Goal: Information Seeking & Learning: Learn about a topic

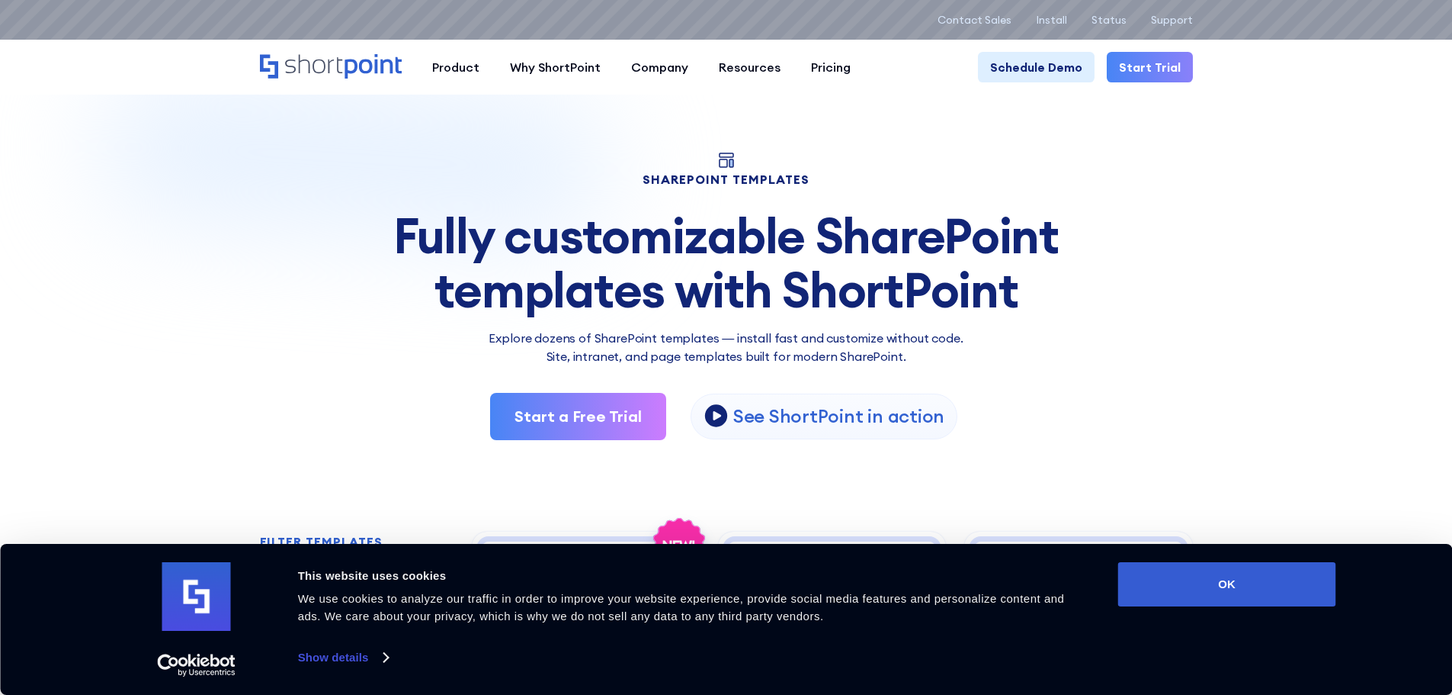
click at [1274, 614] on div "Consent Details [#IABV2SETTINGS#] About This website uses cookies We use cookie…" at bounding box center [727, 619] width 1220 height 114
click at [1270, 589] on button "OK" at bounding box center [1227, 584] width 218 height 44
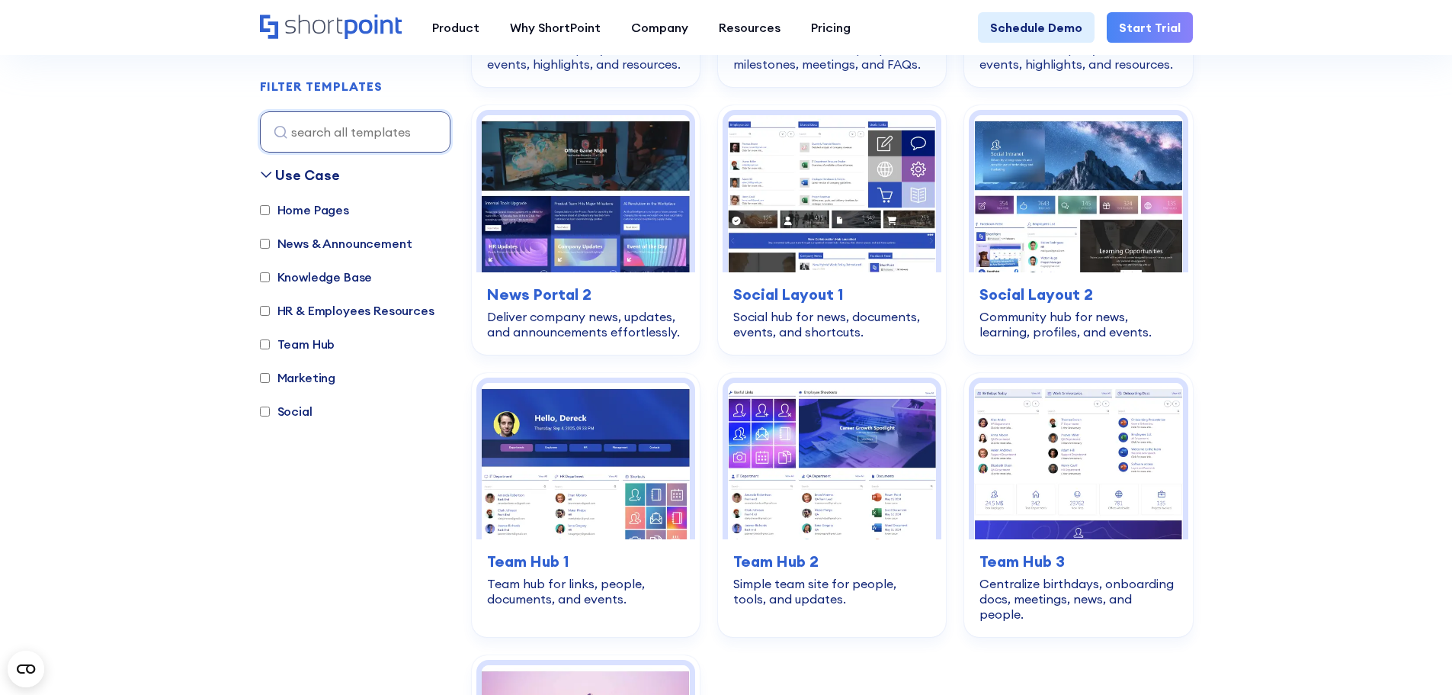
scroll to position [1906, 0]
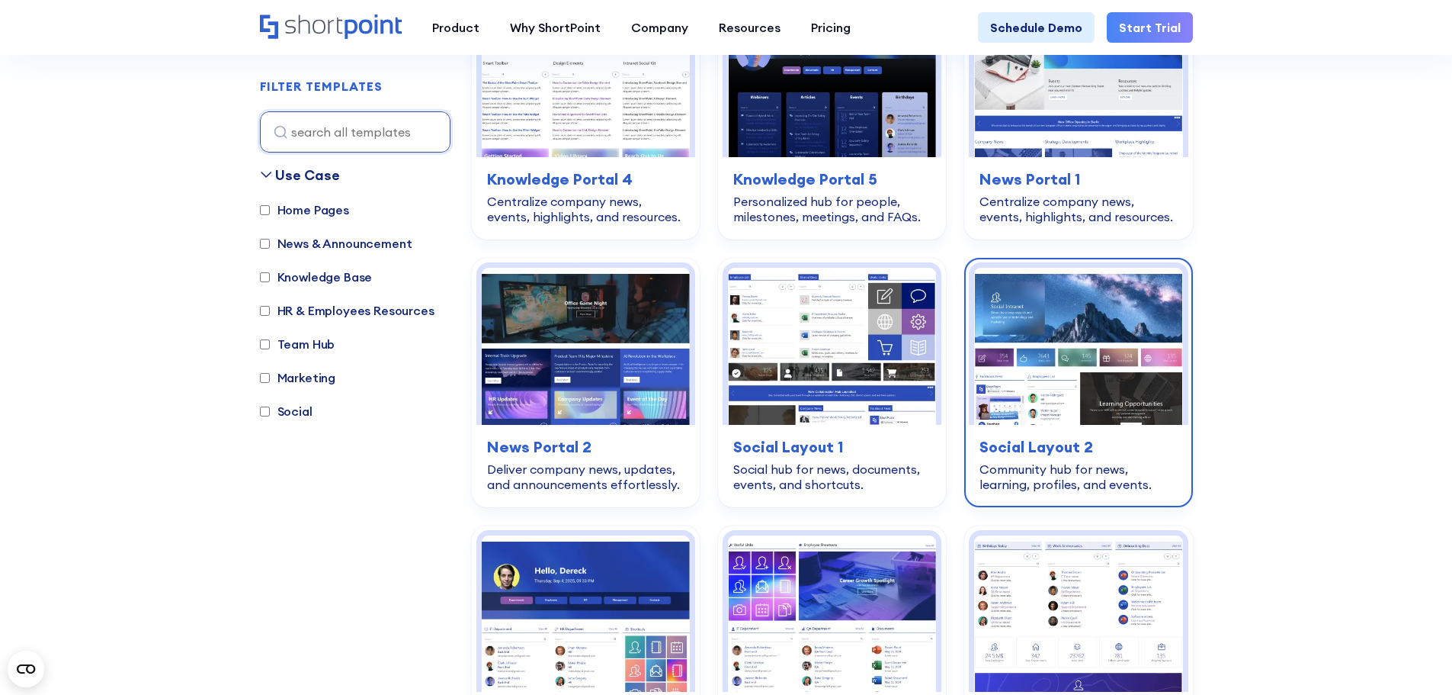
click at [1057, 435] on h3 "Social Layout 2" at bounding box center [1078, 446] width 197 height 23
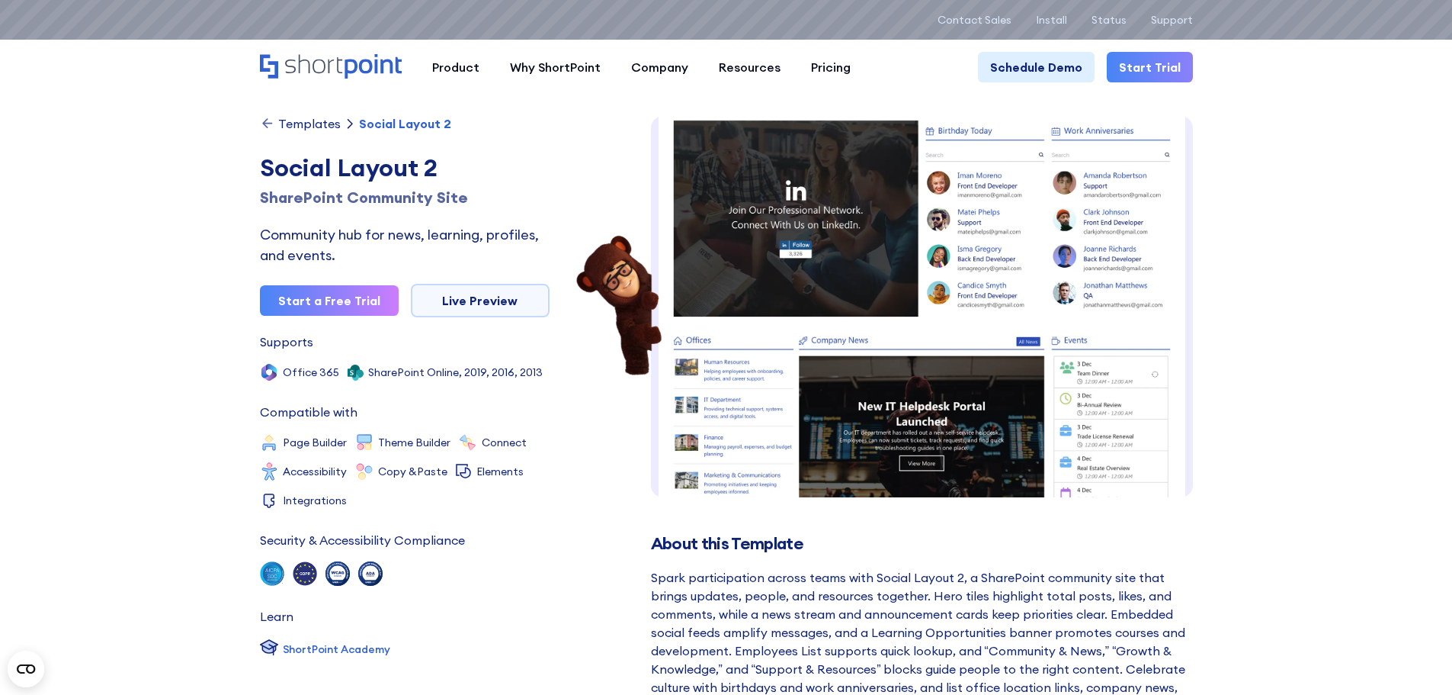
scroll to position [644, 0]
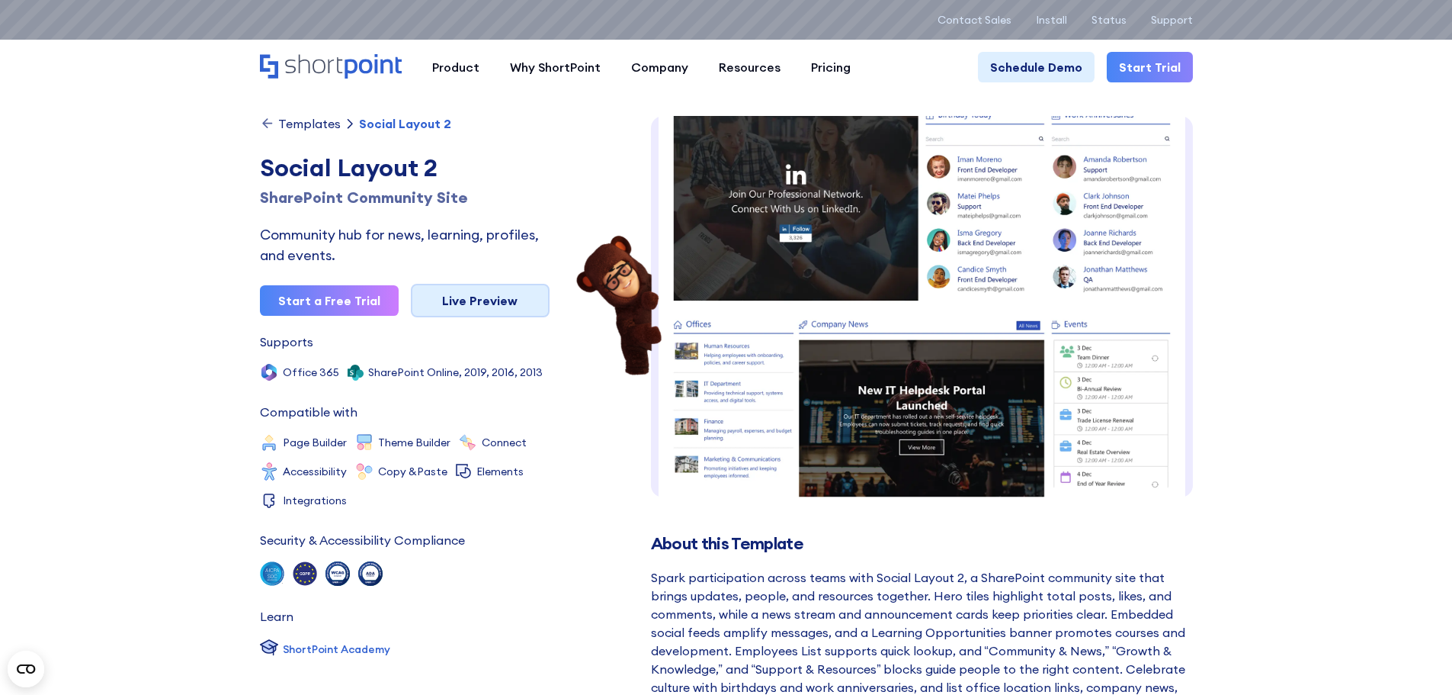
click at [483, 307] on link "Live Preview" at bounding box center [480, 301] width 139 height 34
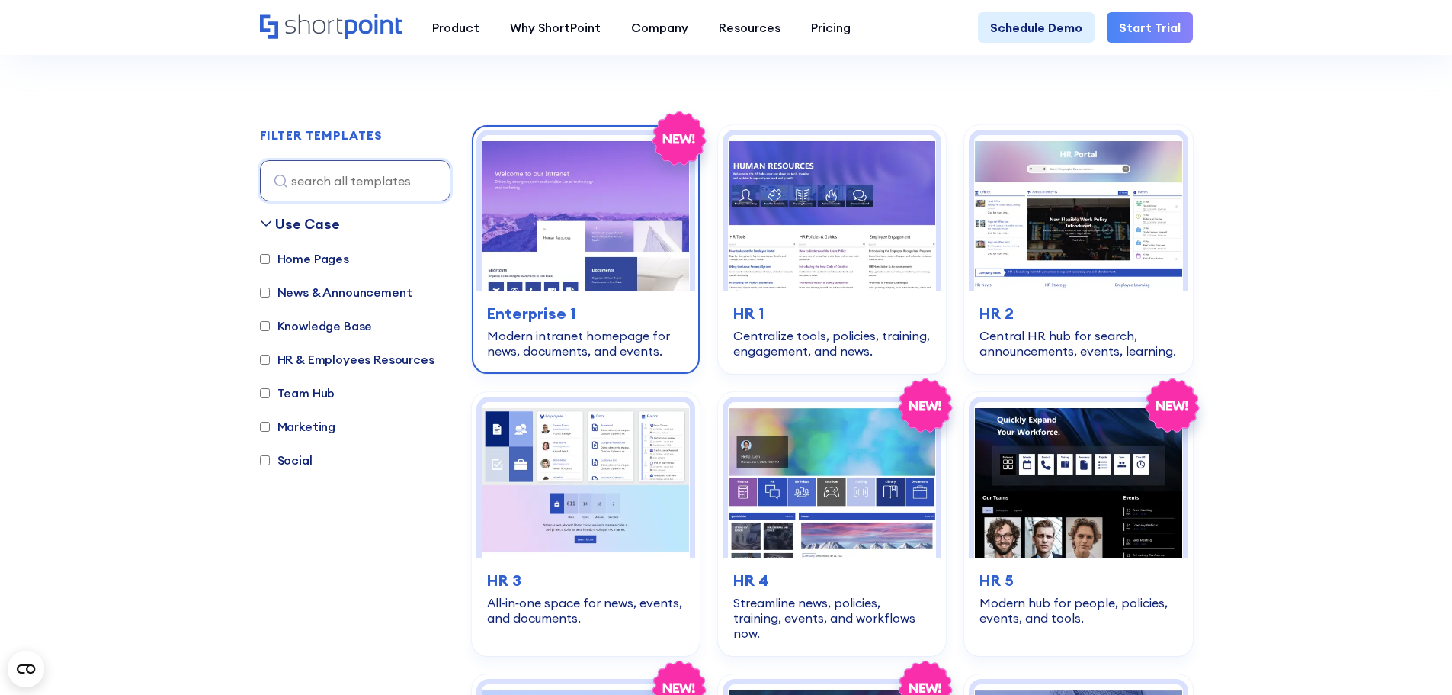
scroll to position [534, 0]
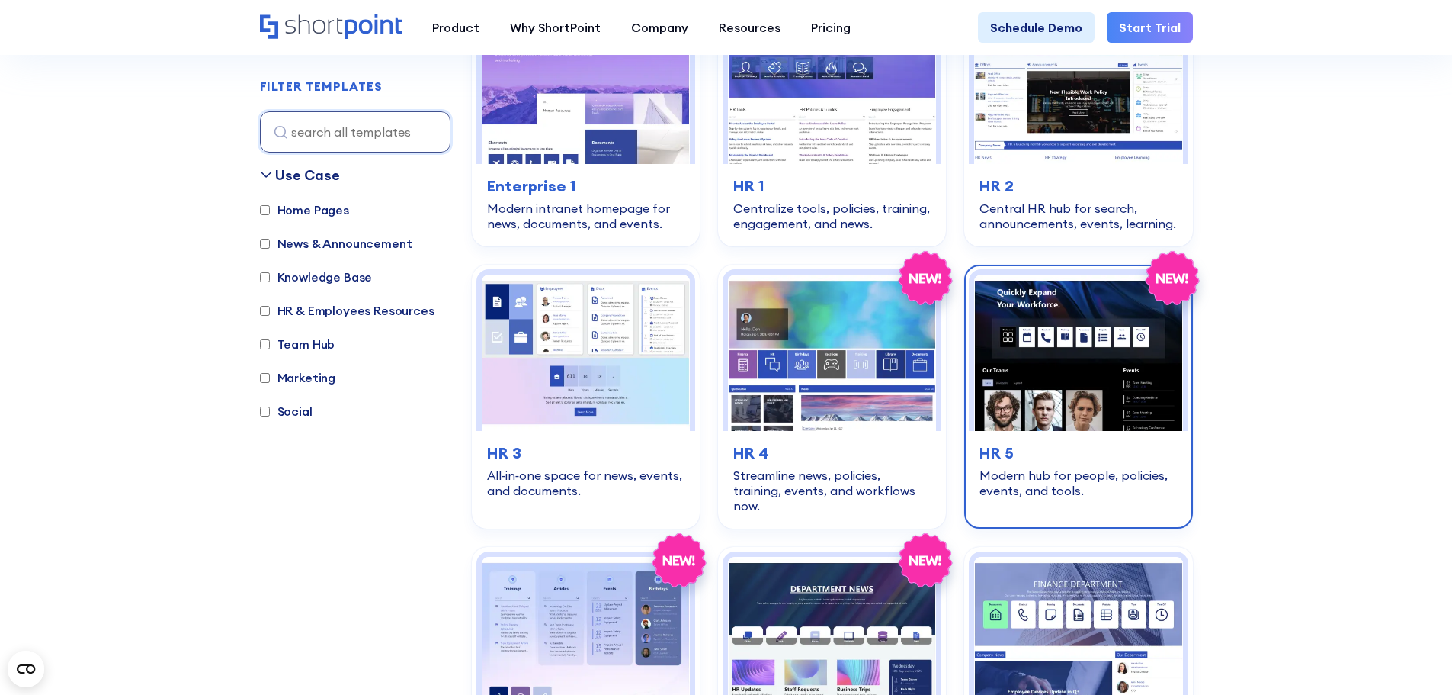
click at [1012, 448] on h3 "HR 5" at bounding box center [1078, 452] width 197 height 23
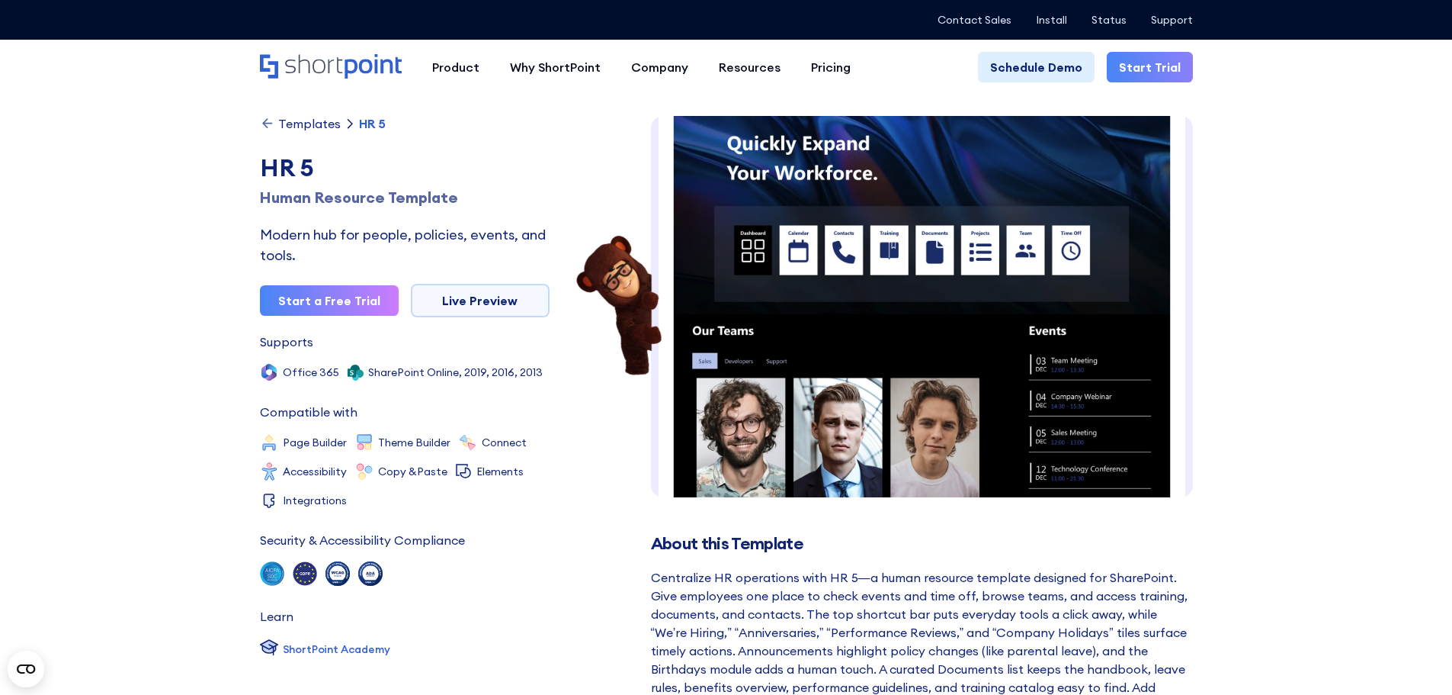
scroll to position [2, 0]
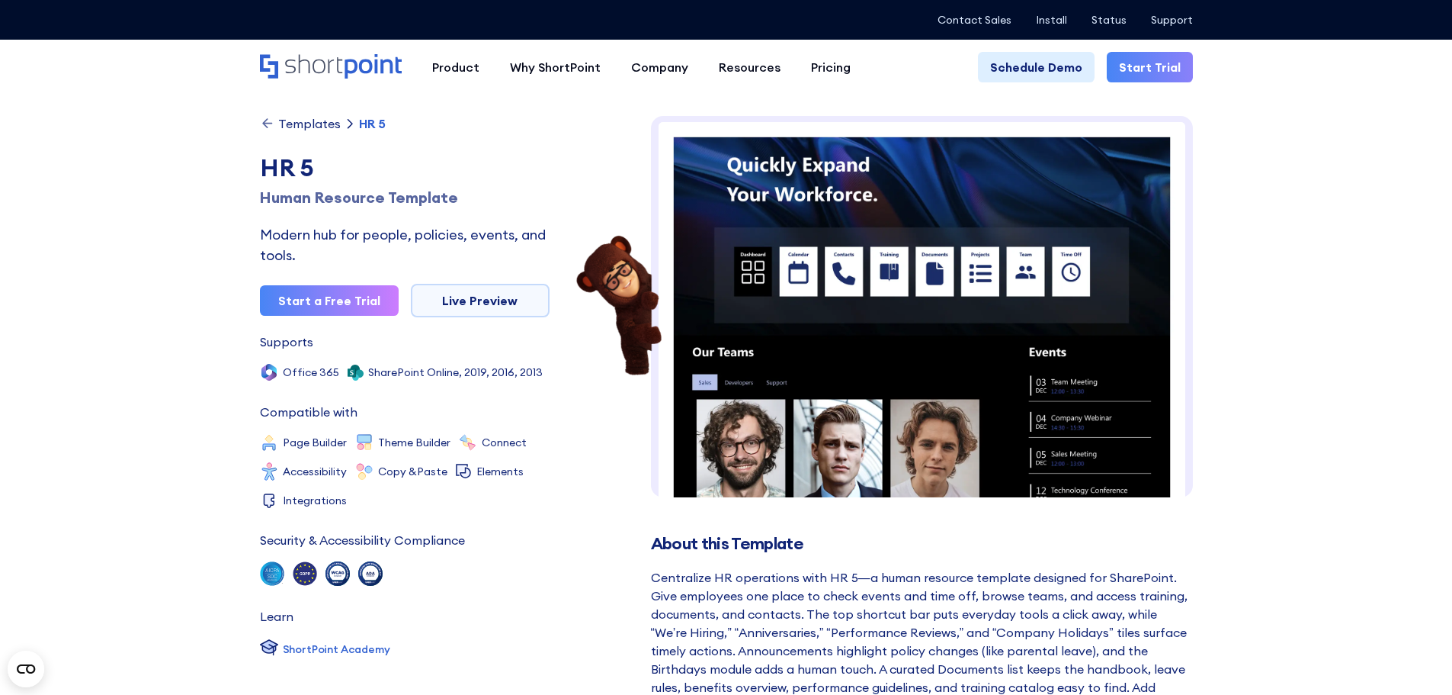
click at [506, 283] on div "Templates HR 5 HR 5 Human Resource Template Modern hub for people, policies, ev…" at bounding box center [405, 417] width 290 height 603
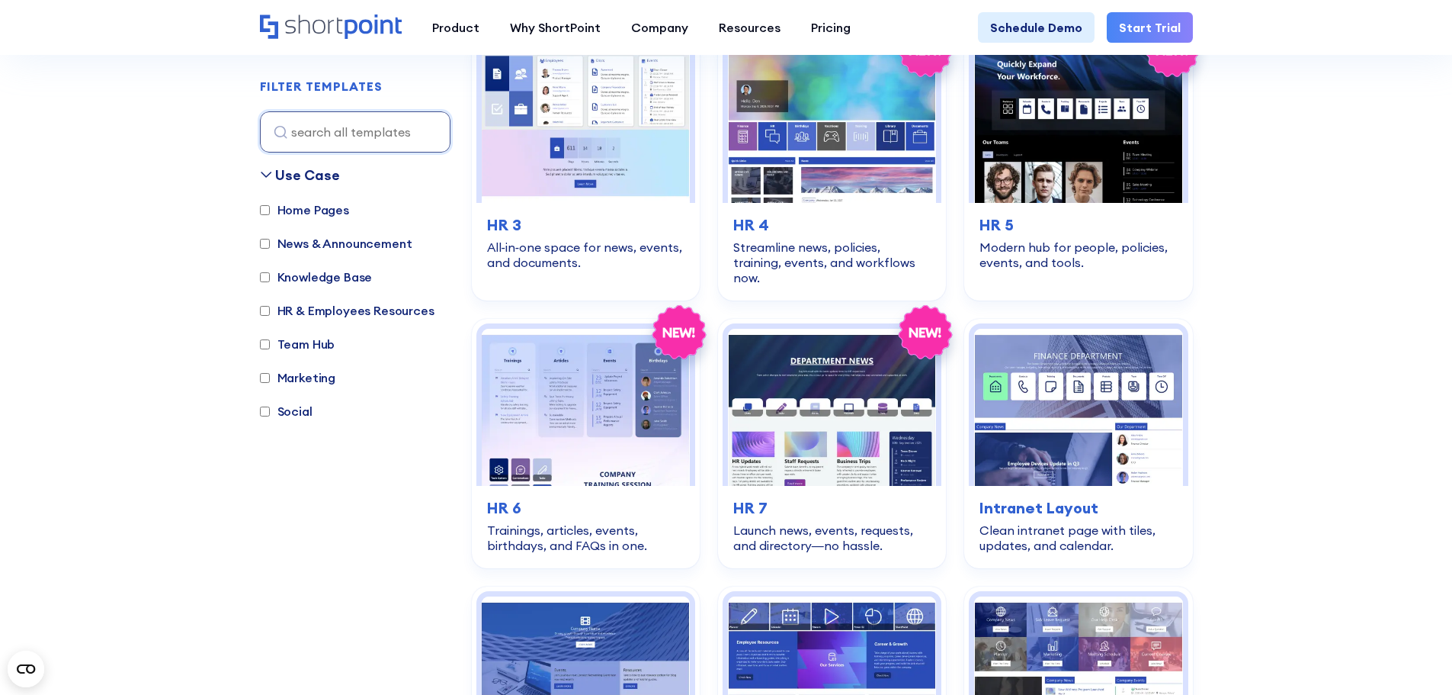
scroll to position [762, 0]
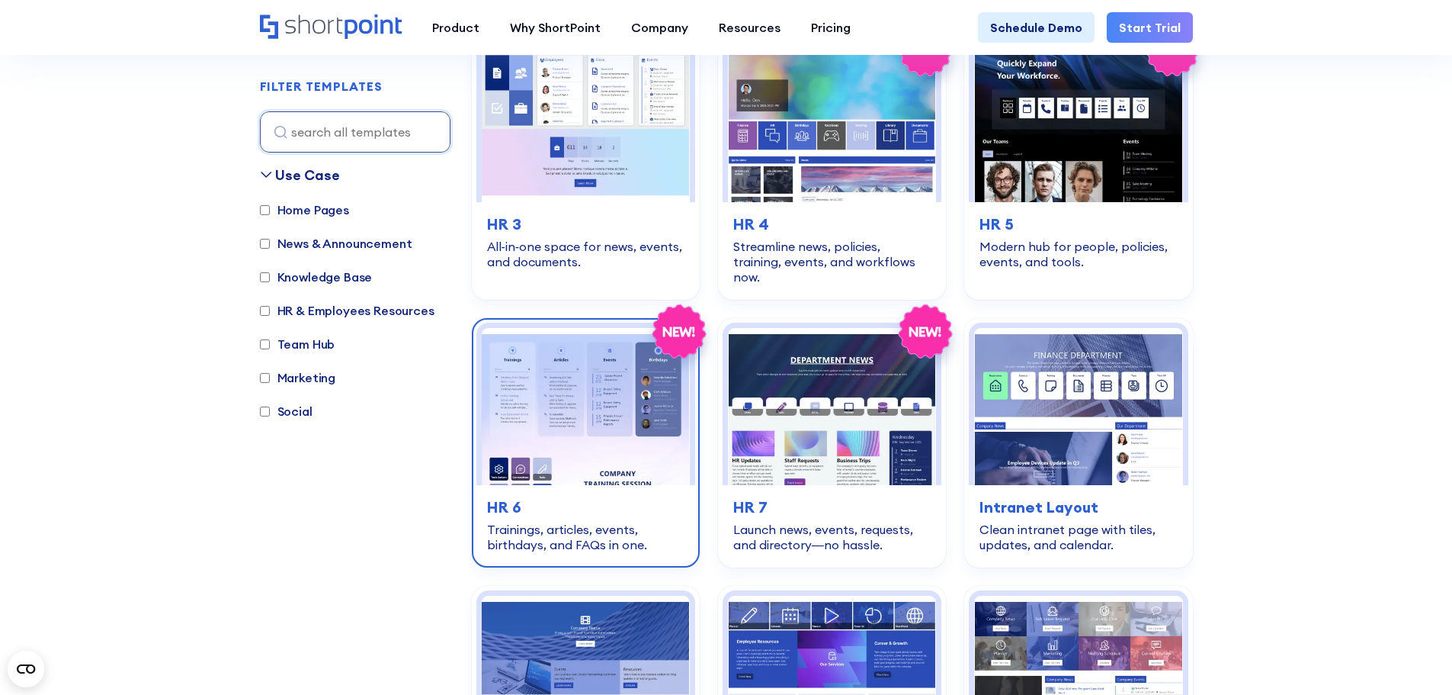
click at [511, 419] on img at bounding box center [586, 406] width 208 height 156
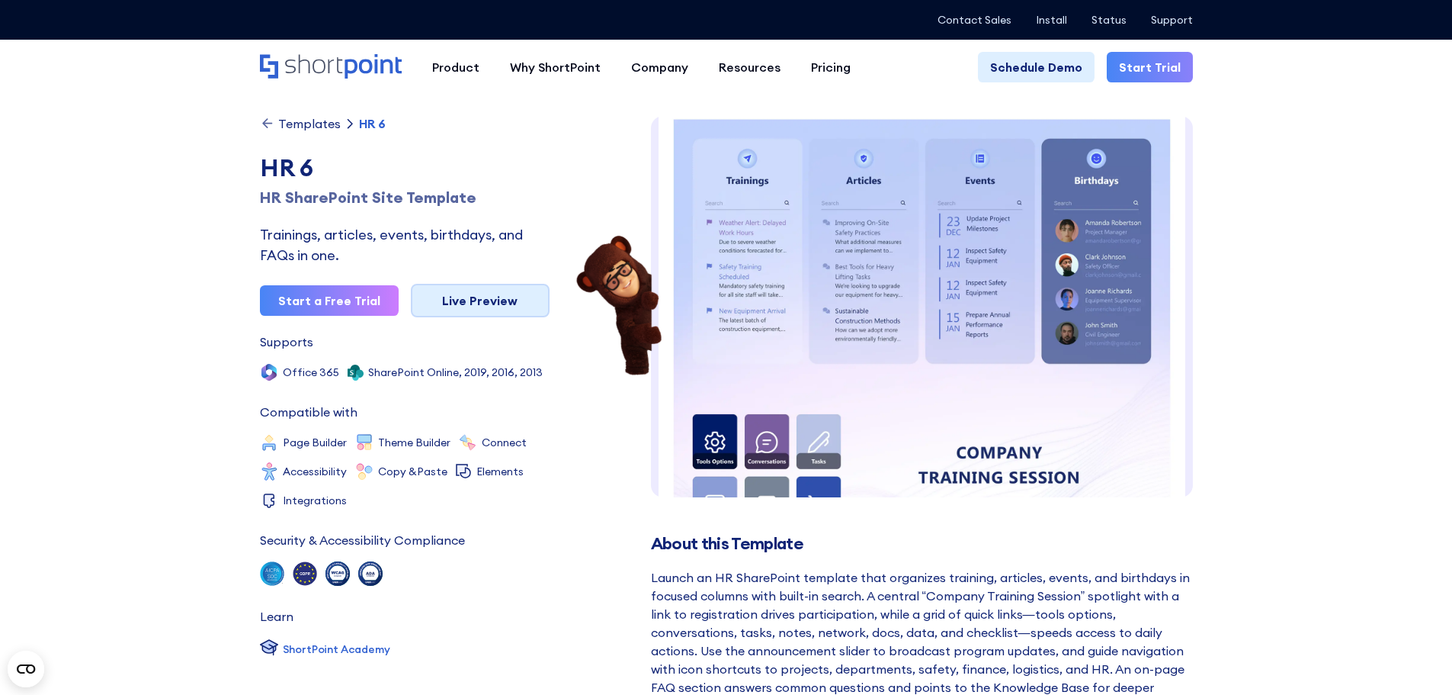
scroll to position [23, 0]
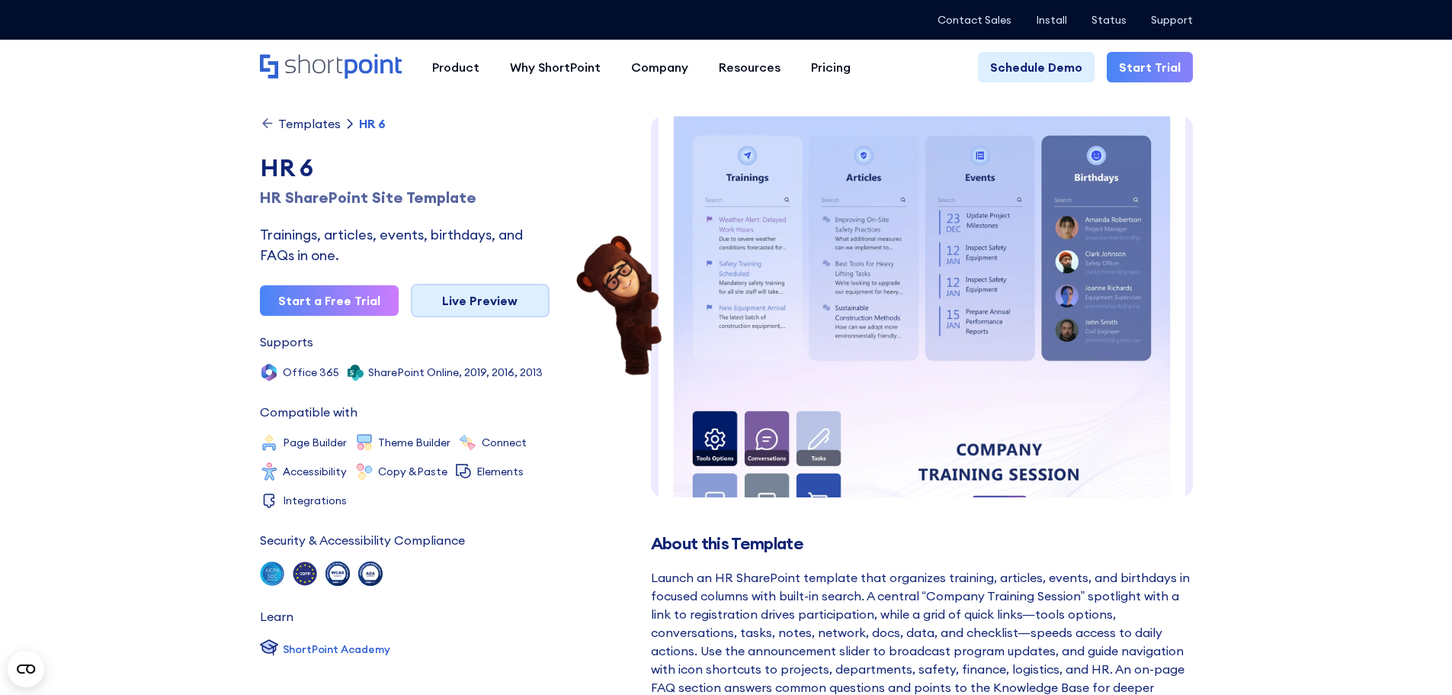
click at [468, 309] on link "Live Preview" at bounding box center [480, 301] width 139 height 34
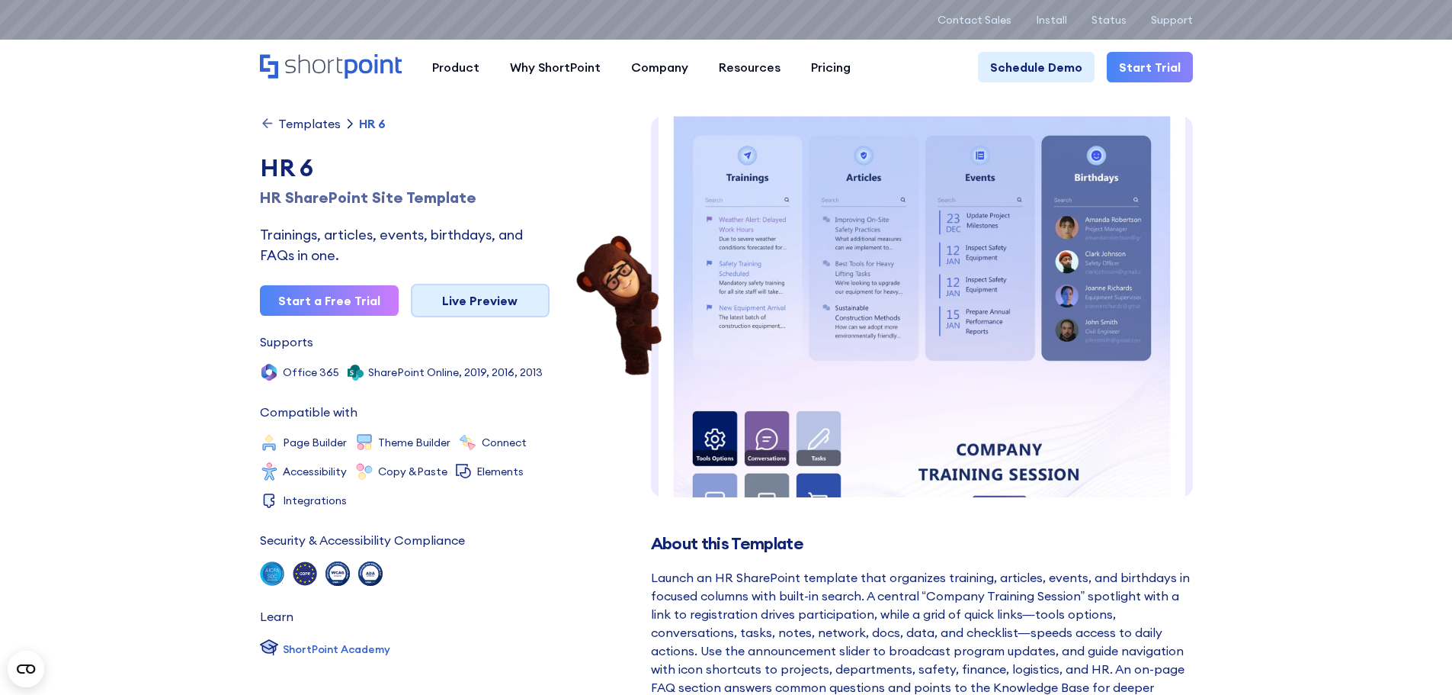
scroll to position [0, 0]
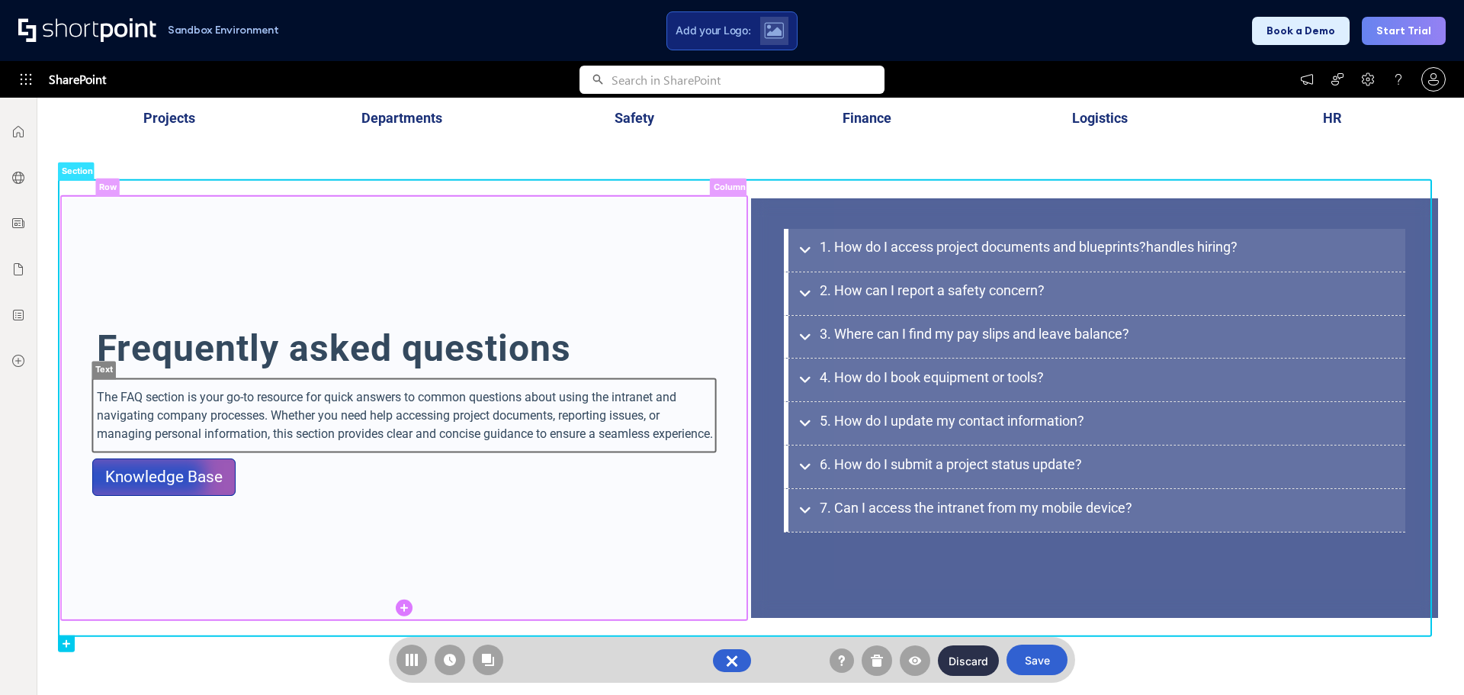
scroll to position [1431, 0]
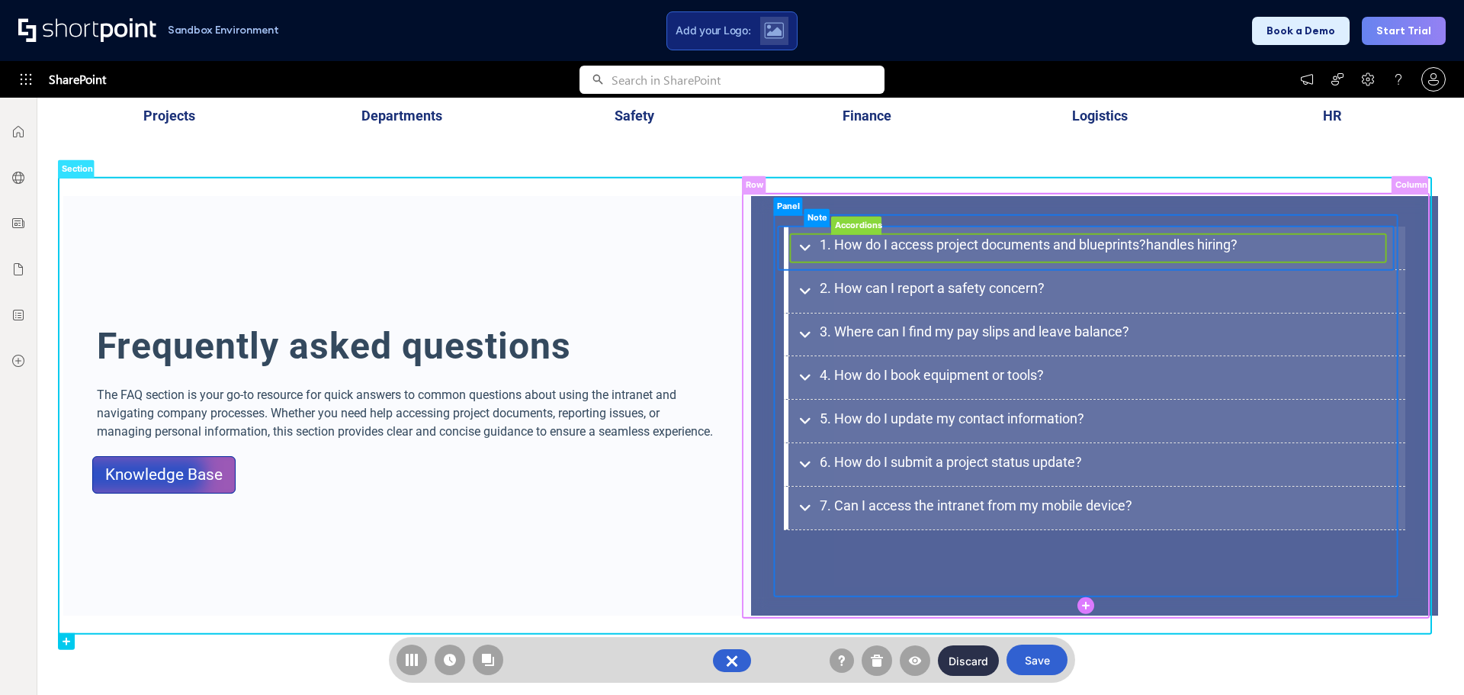
click at [795, 244] on rect at bounding box center [1087, 248] width 595 height 28
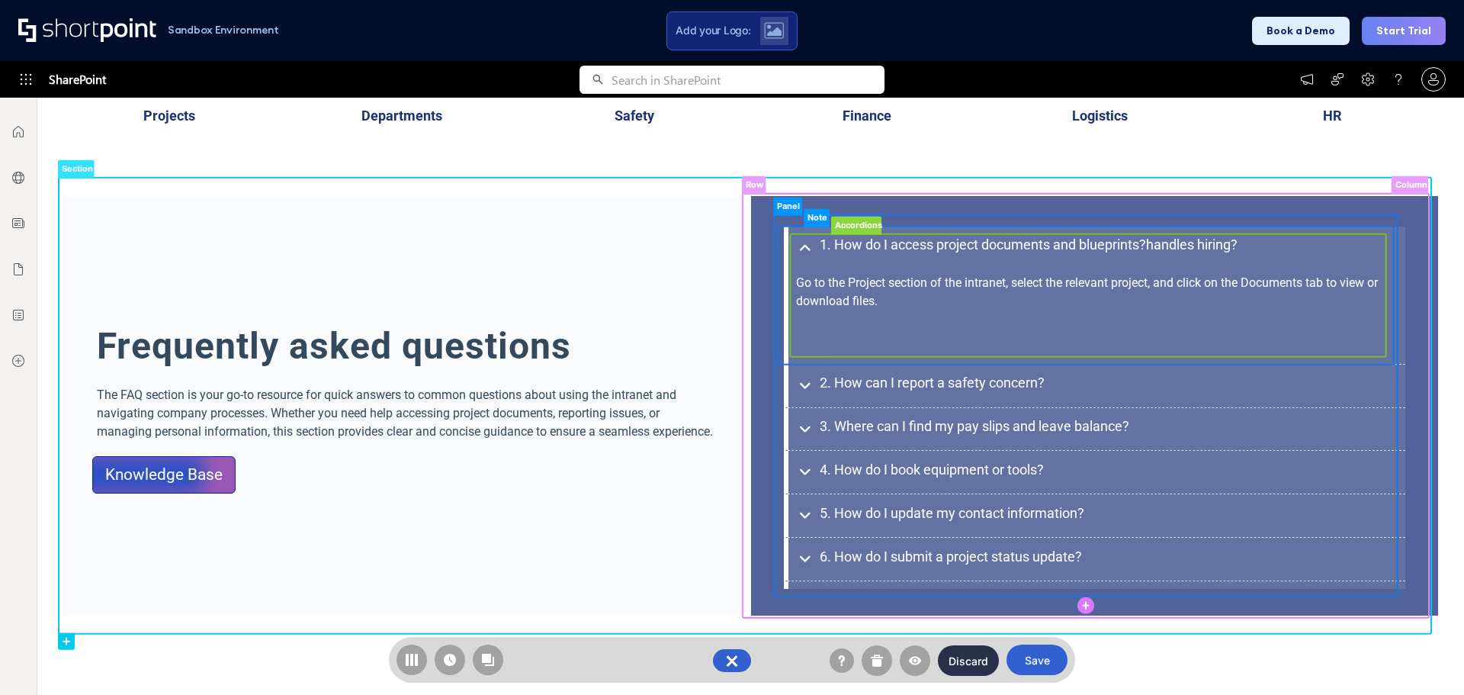
click at [795, 249] on rect at bounding box center [1087, 295] width 595 height 123
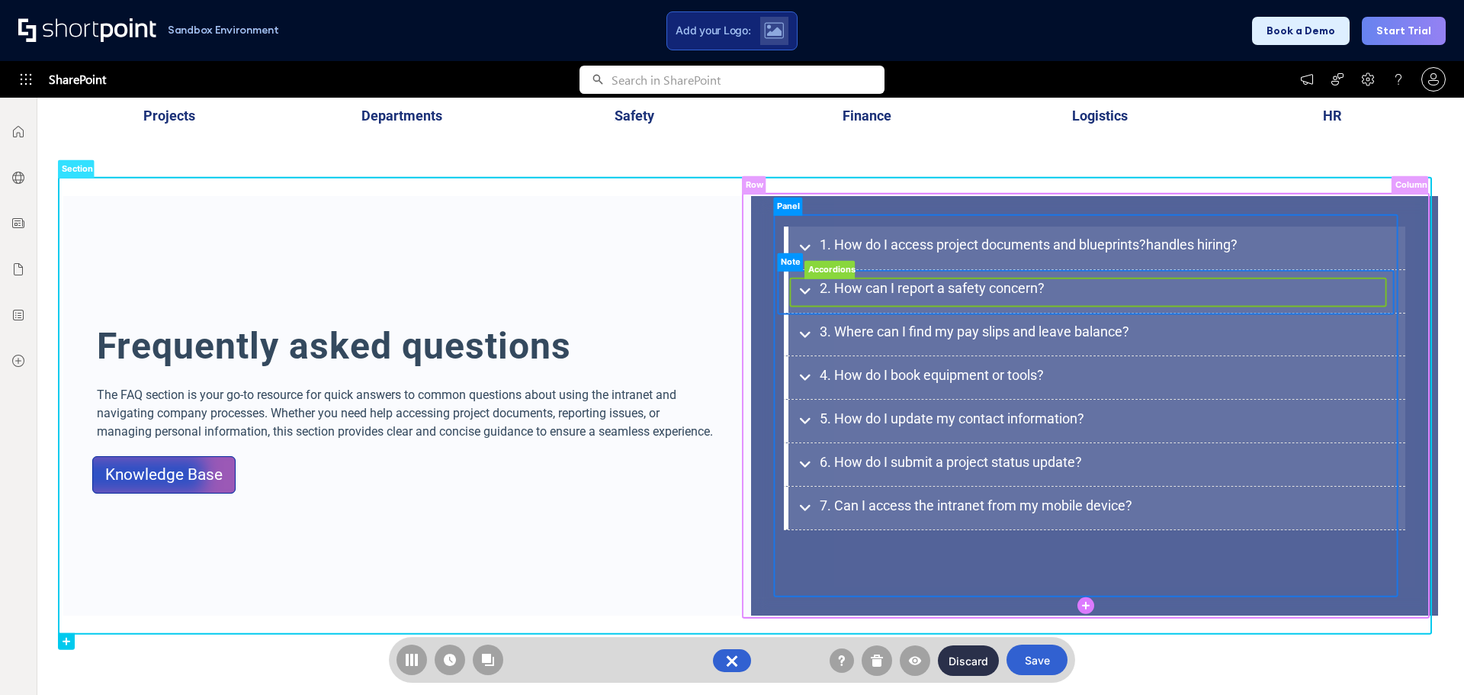
click at [794, 290] on rect at bounding box center [1087, 292] width 595 height 28
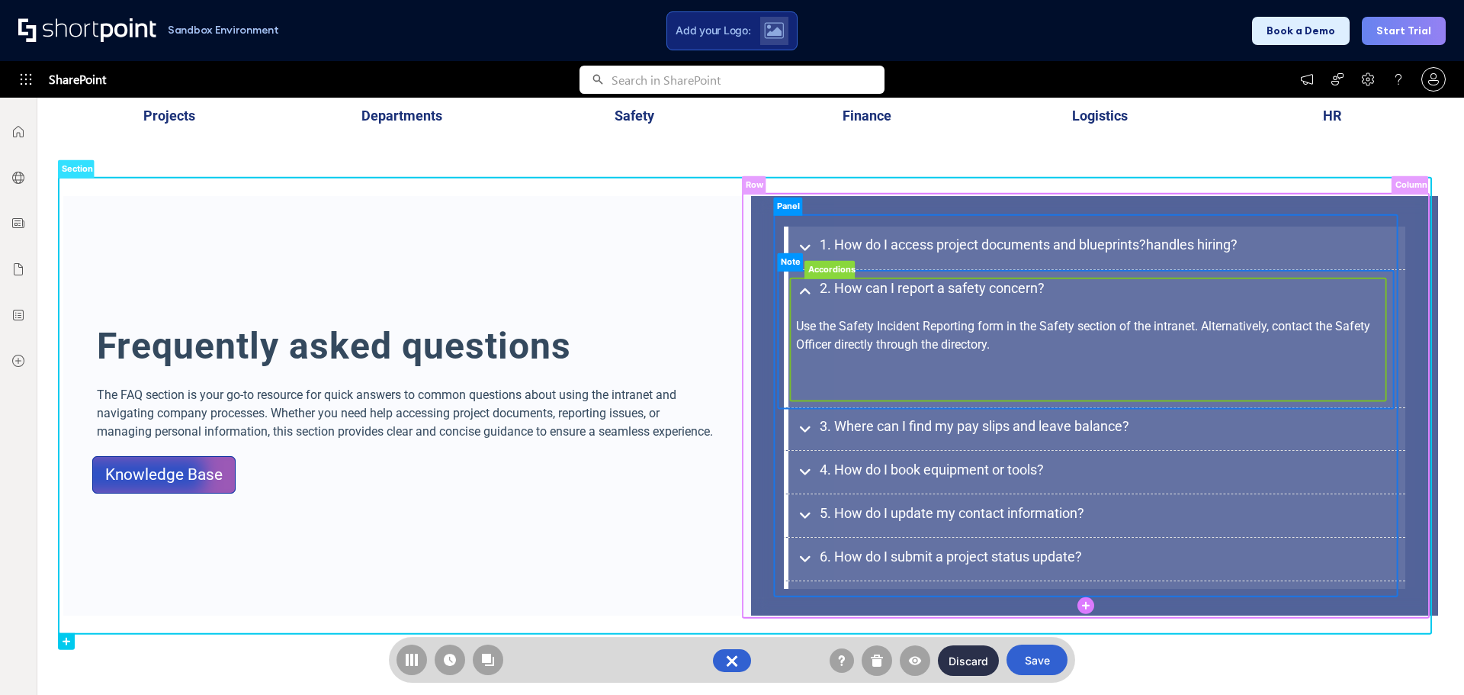
click at [794, 290] on rect at bounding box center [1087, 339] width 595 height 123
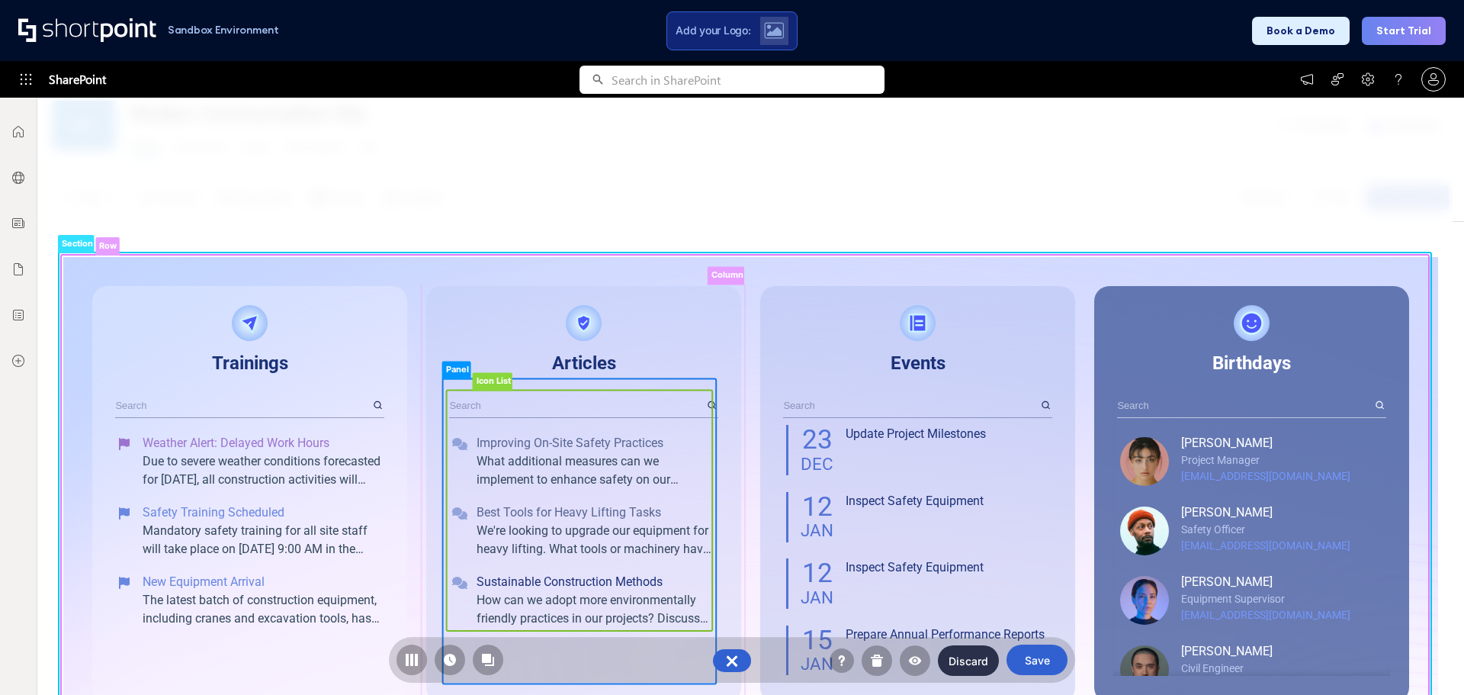
scroll to position [0, 0]
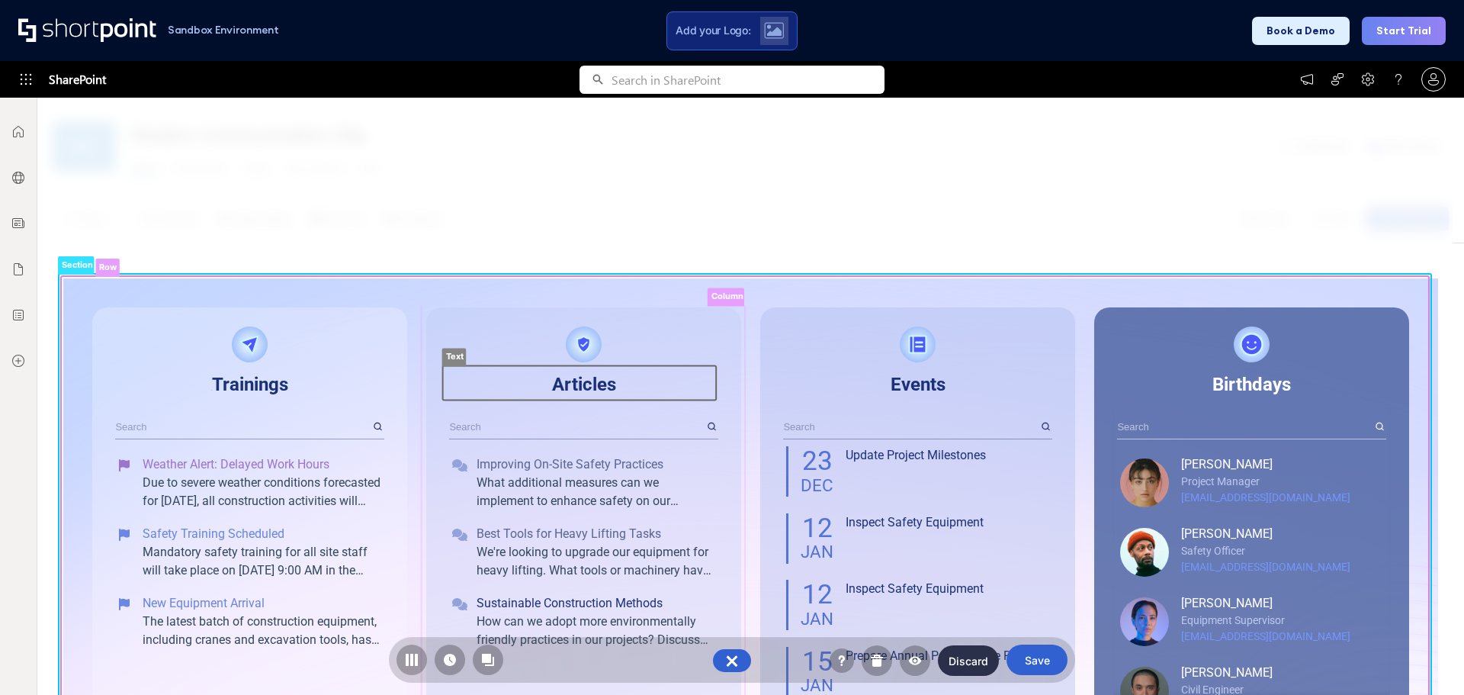
click at [577, 383] on rect at bounding box center [580, 382] width 274 height 34
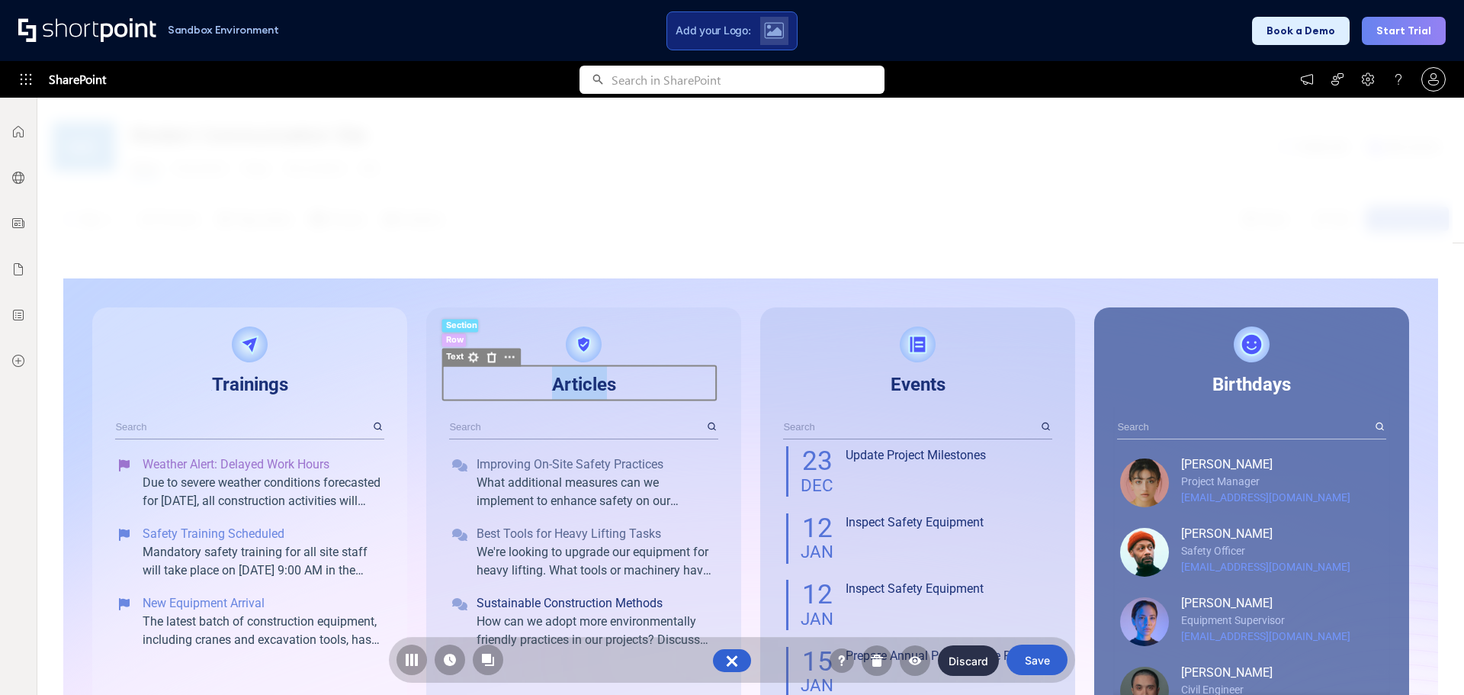
drag, startPoint x: 550, startPoint y: 389, endPoint x: 602, endPoint y: 388, distance: 52.6
click at [602, 388] on span "Articles" at bounding box center [584, 384] width 64 height 21
type input "24"
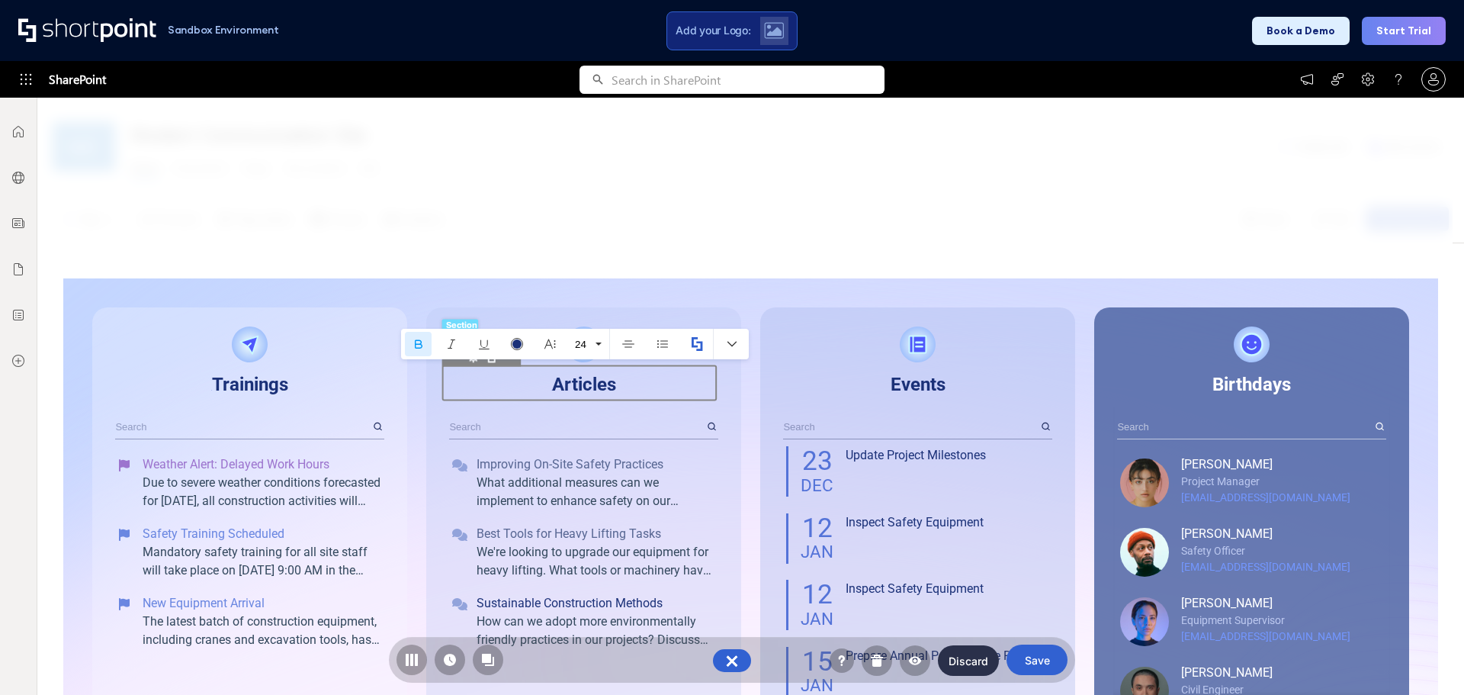
click at [643, 379] on div ". Articles" at bounding box center [583, 382] width 276 height 34
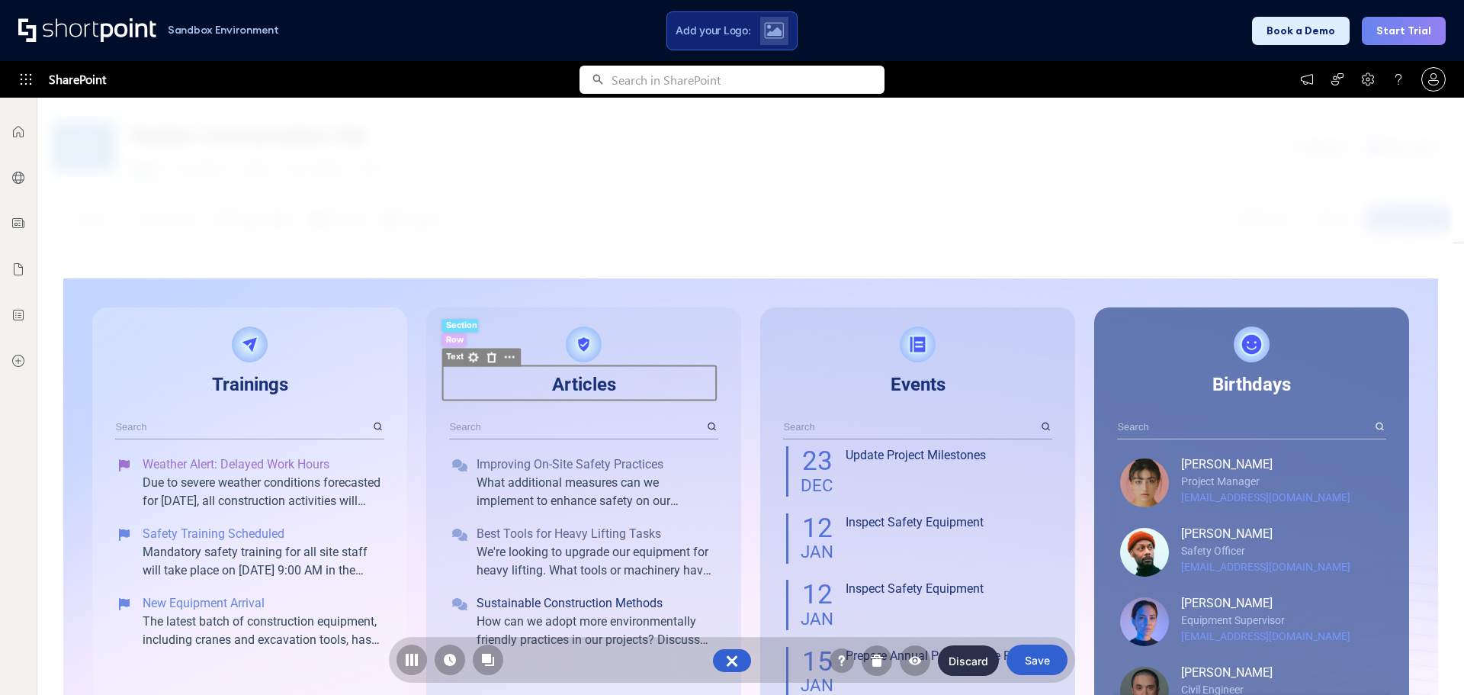
click at [592, 249] on div "MC Modern Communication Site Home Documents Pages Site contents Edit Create sit…" at bounding box center [750, 396] width 1426 height 597
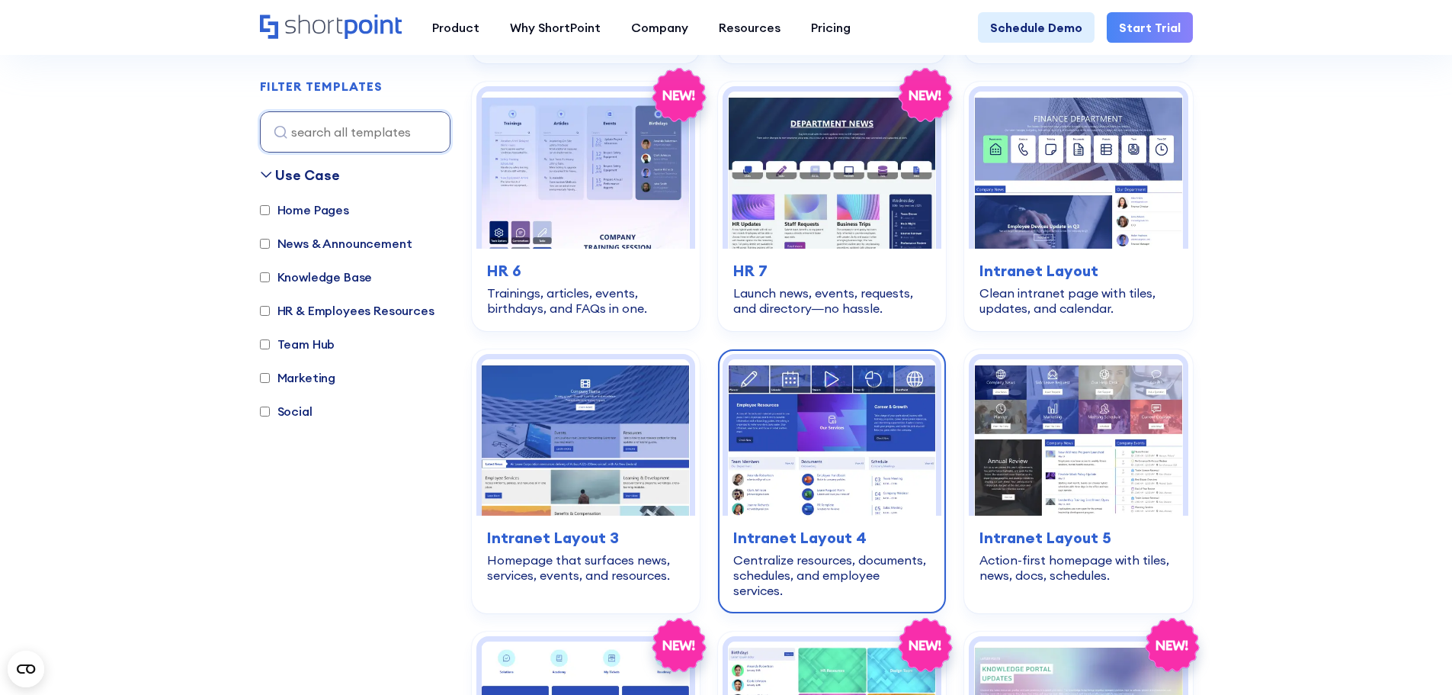
scroll to position [839, 0]
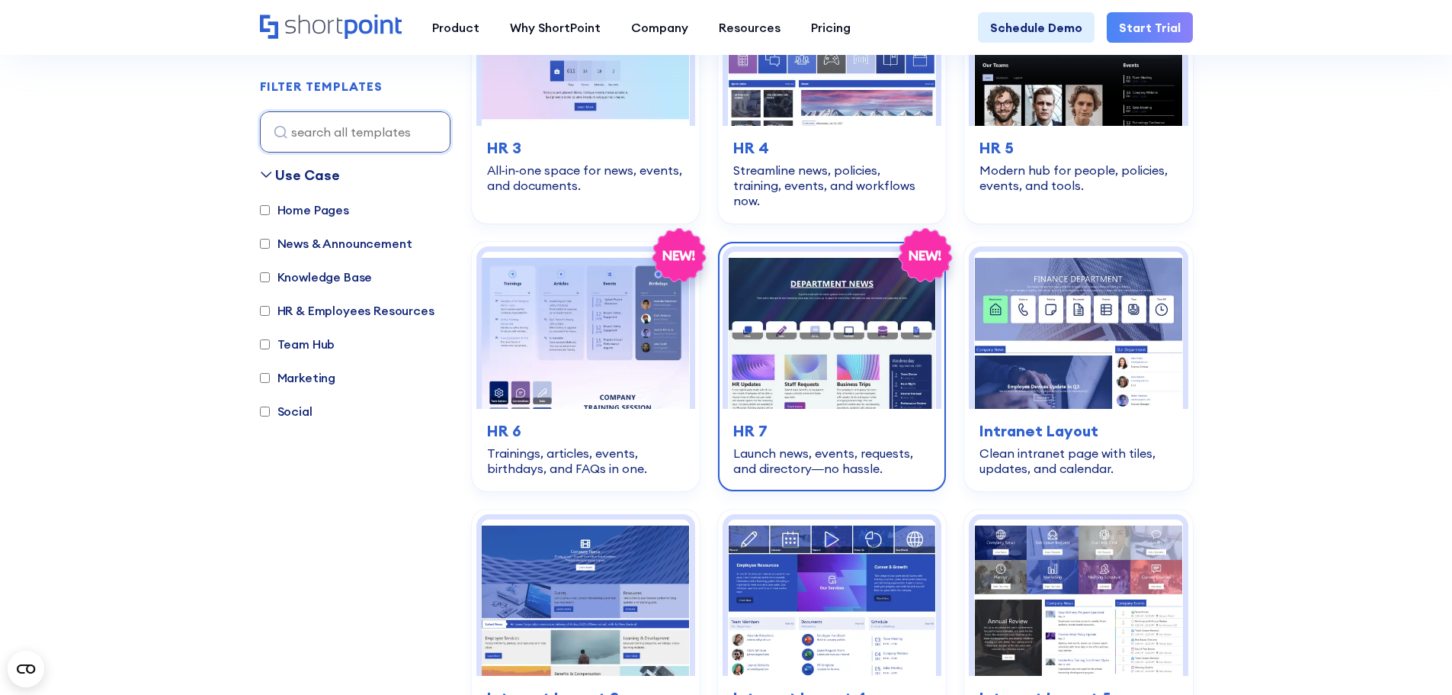
click at [798, 280] on img at bounding box center [832, 330] width 208 height 156
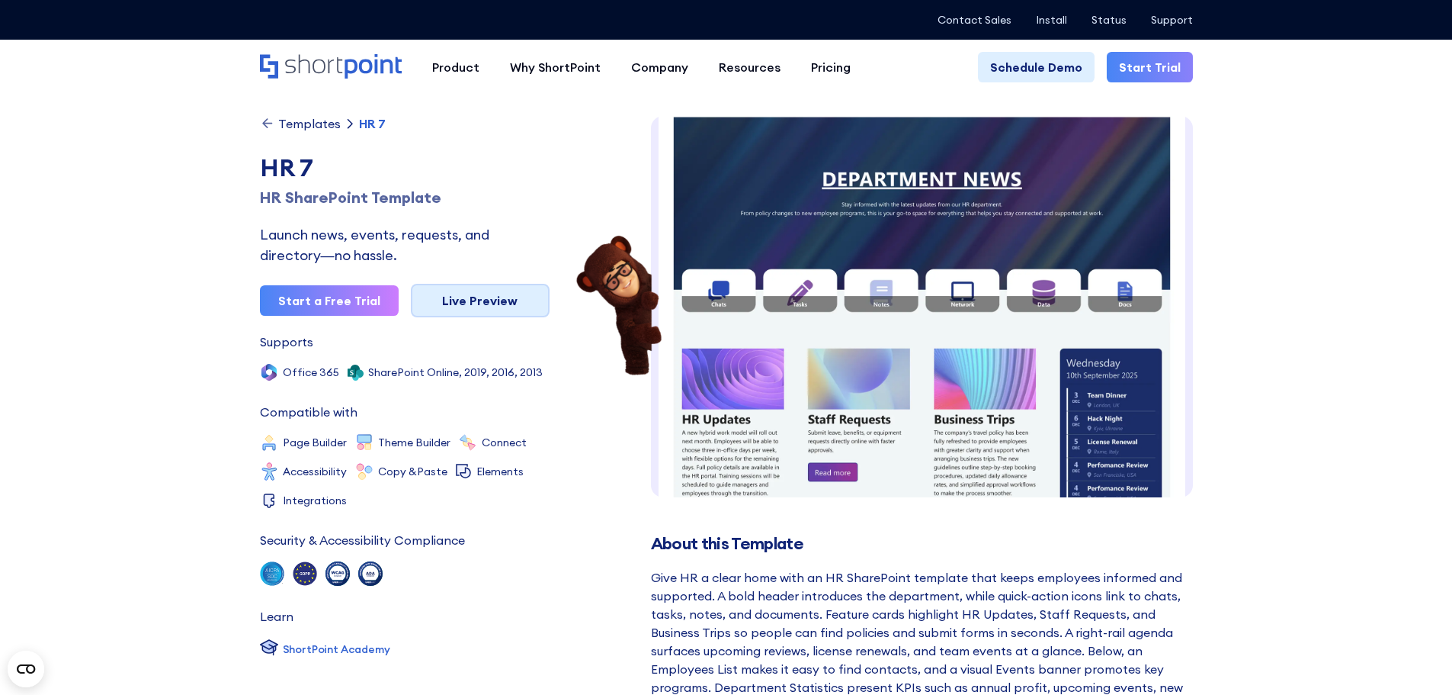
scroll to position [23, 0]
click at [523, 303] on link "Live Preview" at bounding box center [480, 301] width 139 height 34
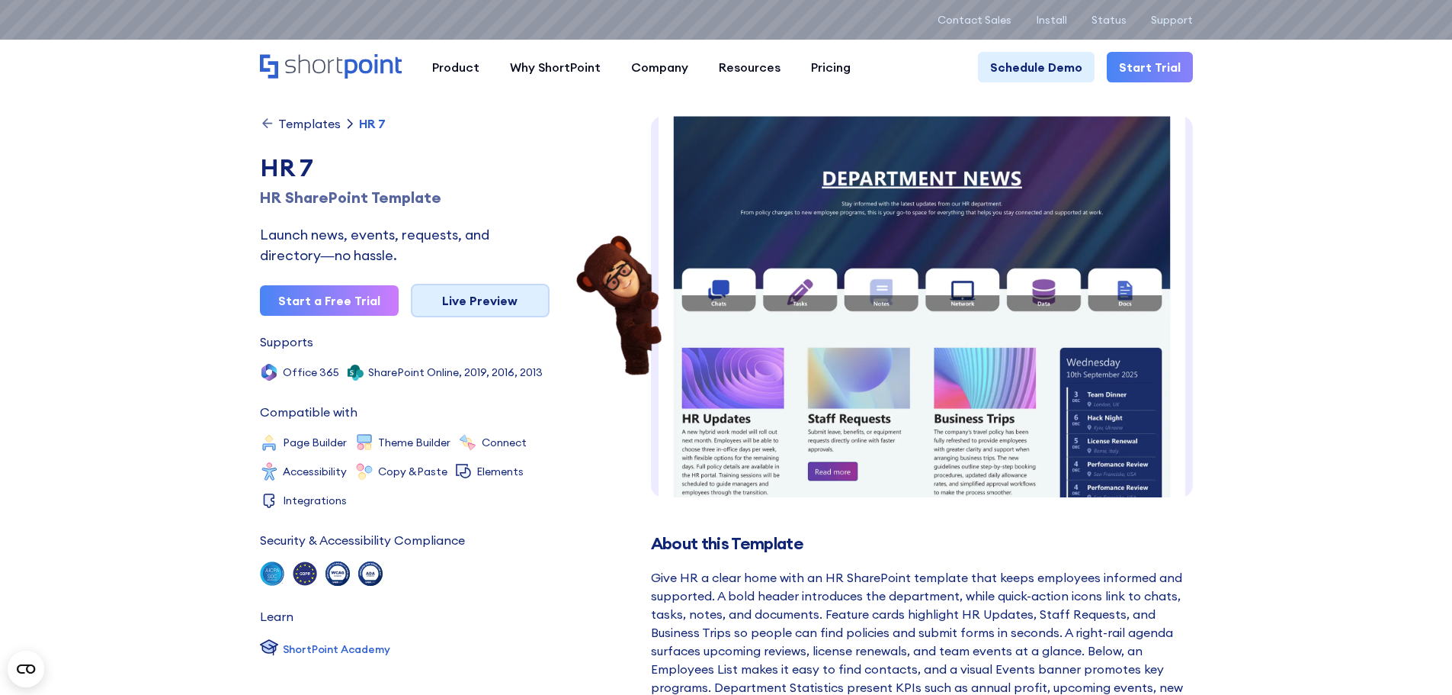
scroll to position [0, 0]
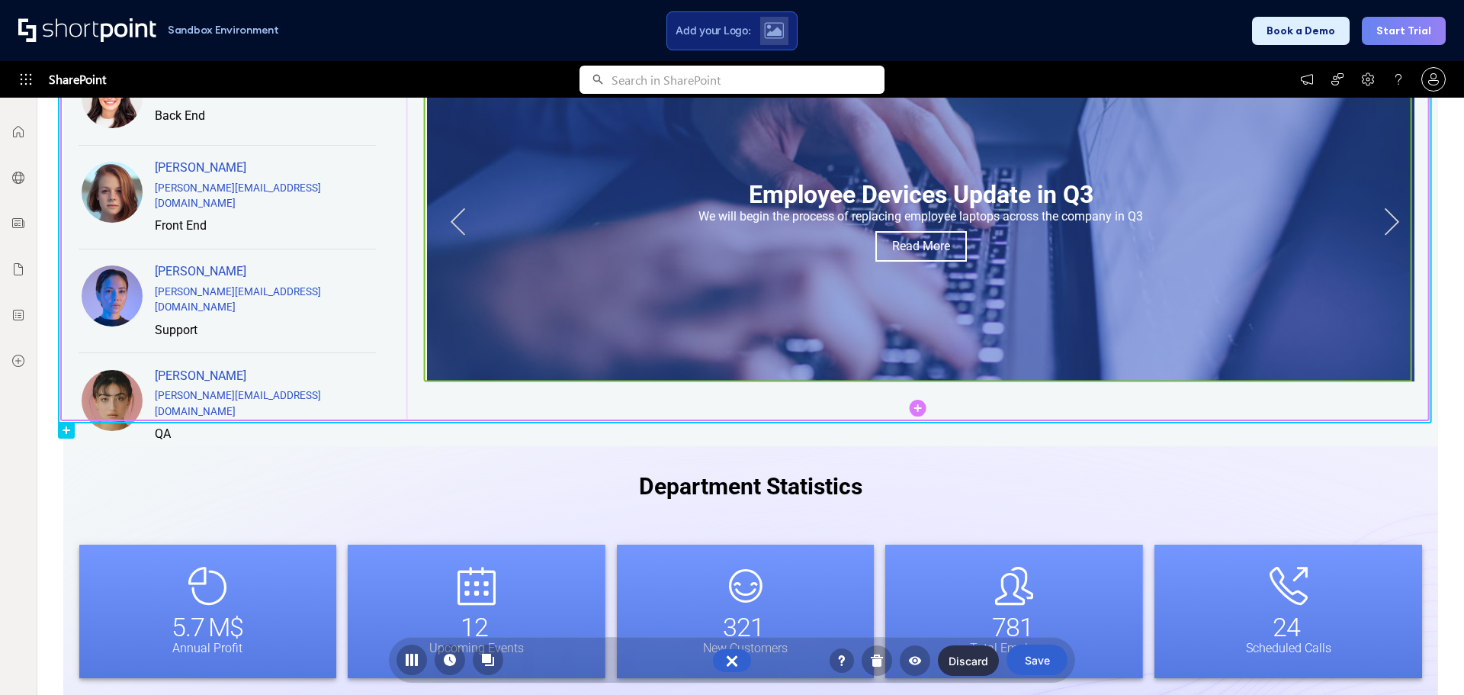
scroll to position [1220, 0]
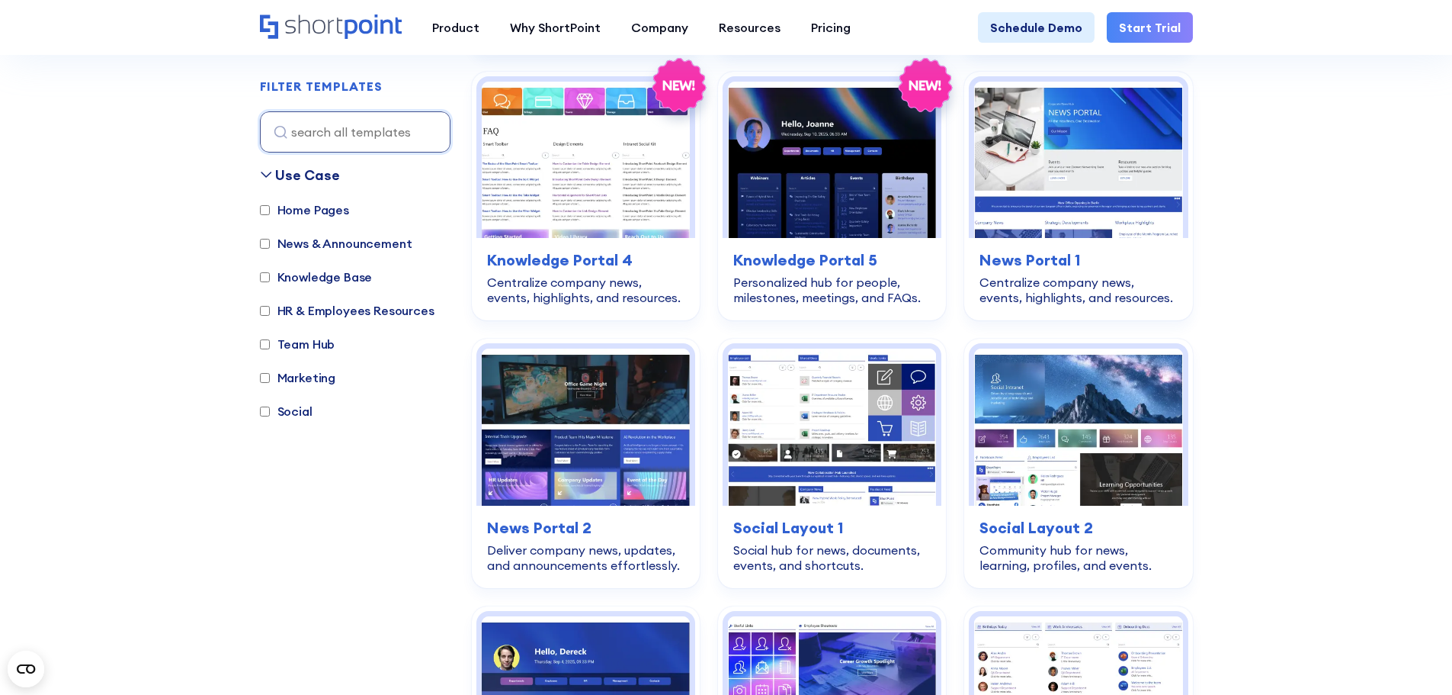
scroll to position [1830, 0]
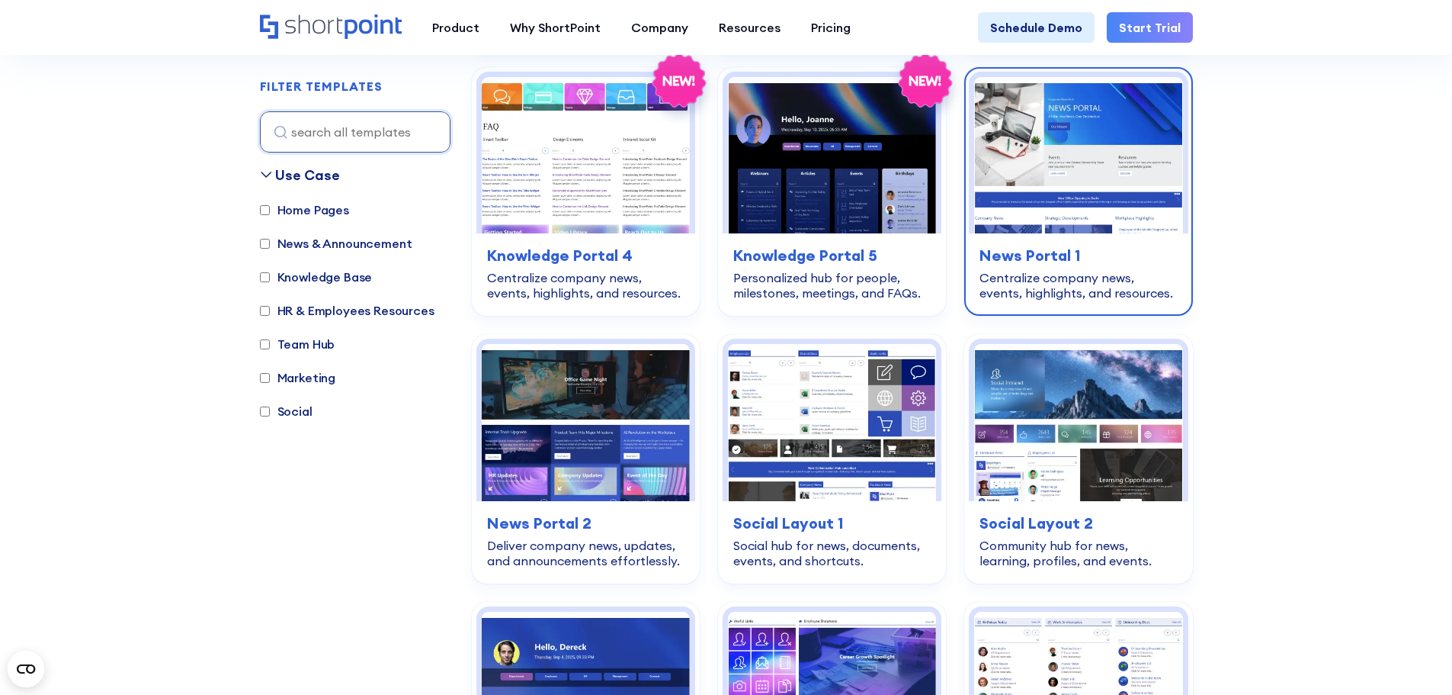
click at [1062, 244] on h3 "News Portal 1" at bounding box center [1078, 255] width 197 height 23
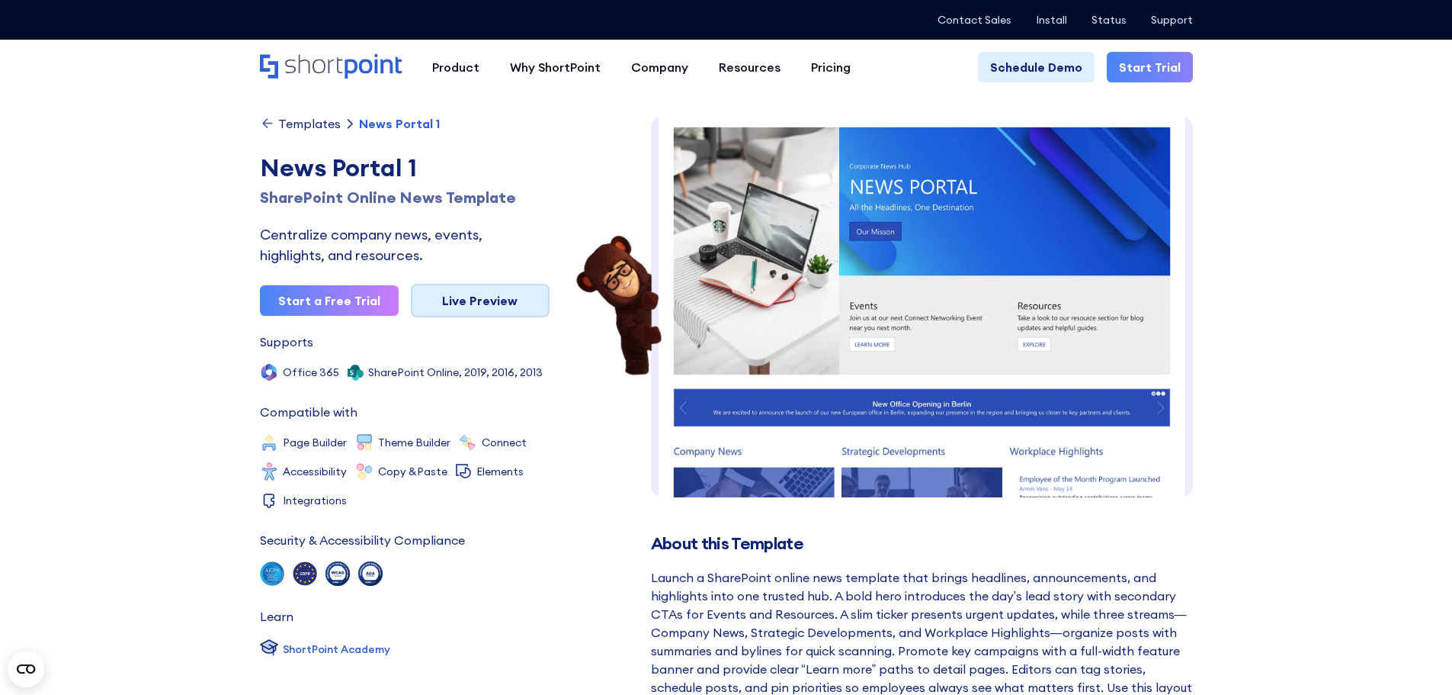
scroll to position [2, 0]
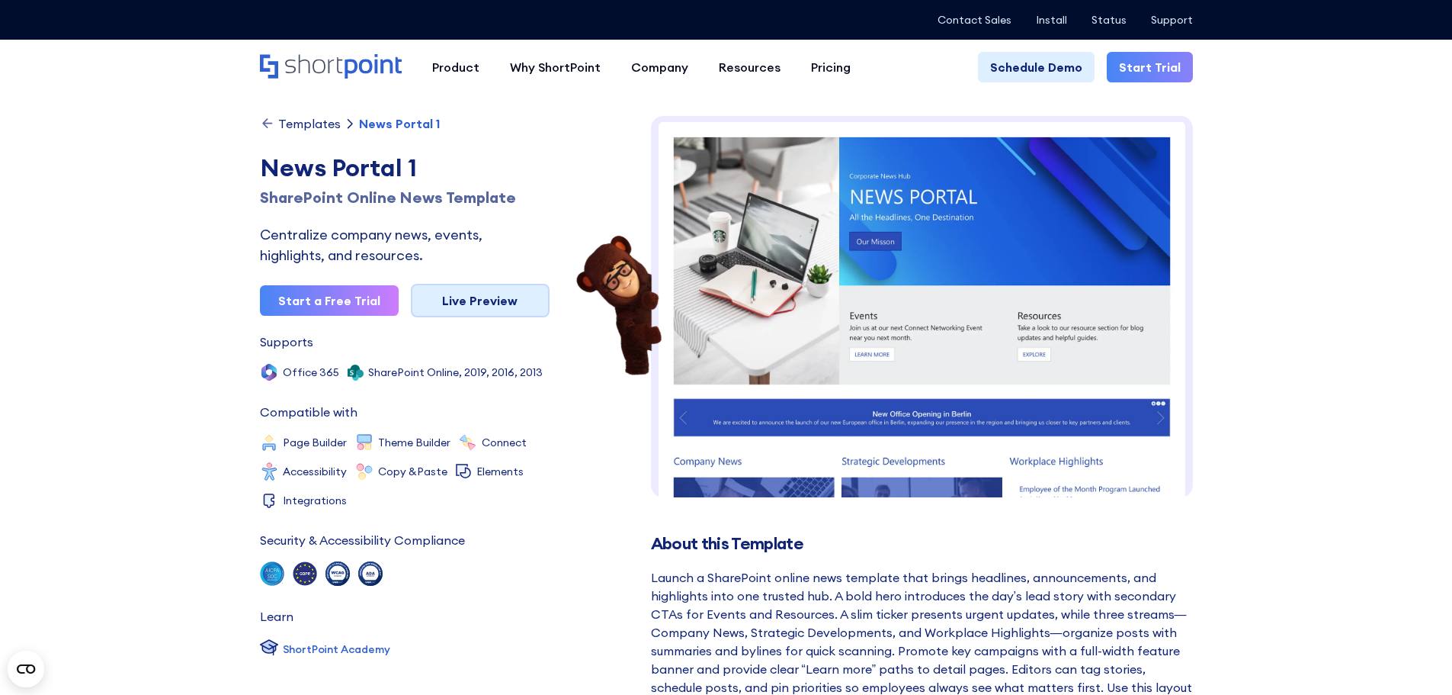
click at [469, 294] on link "Live Preview" at bounding box center [480, 301] width 139 height 34
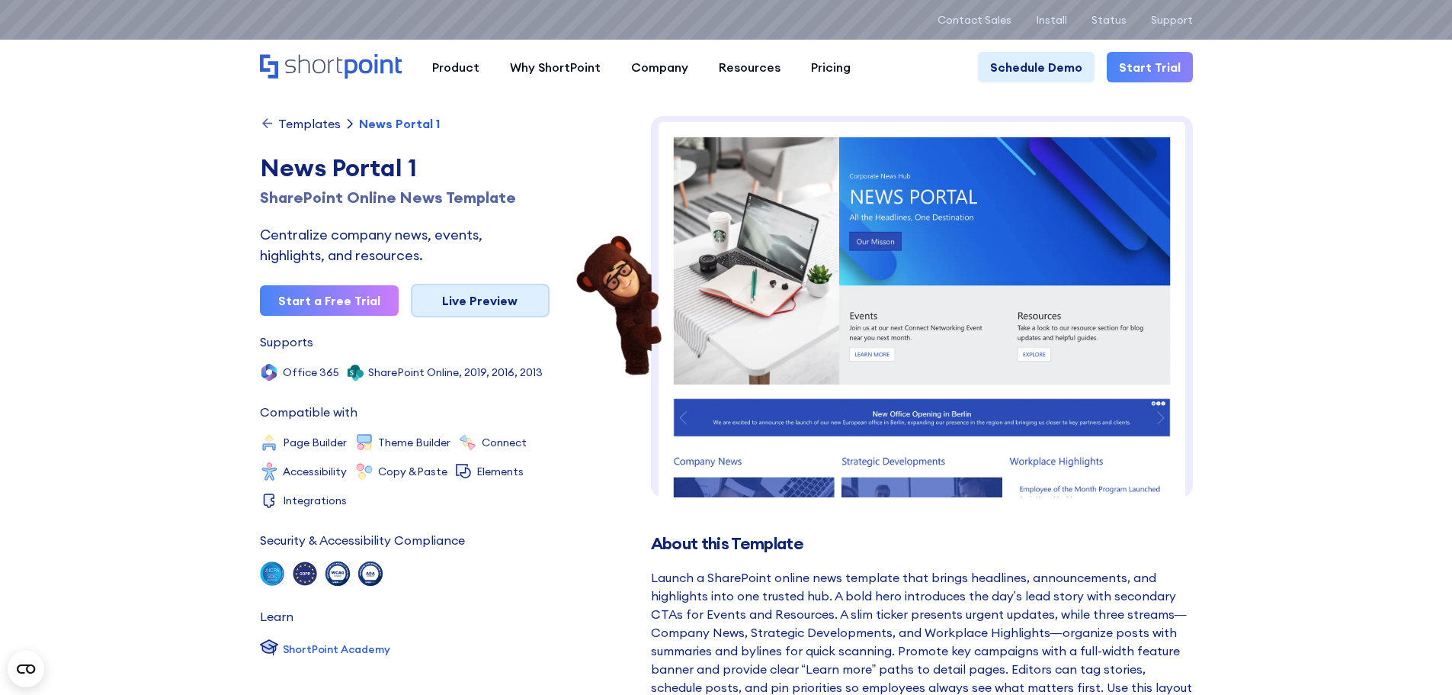
scroll to position [0, 0]
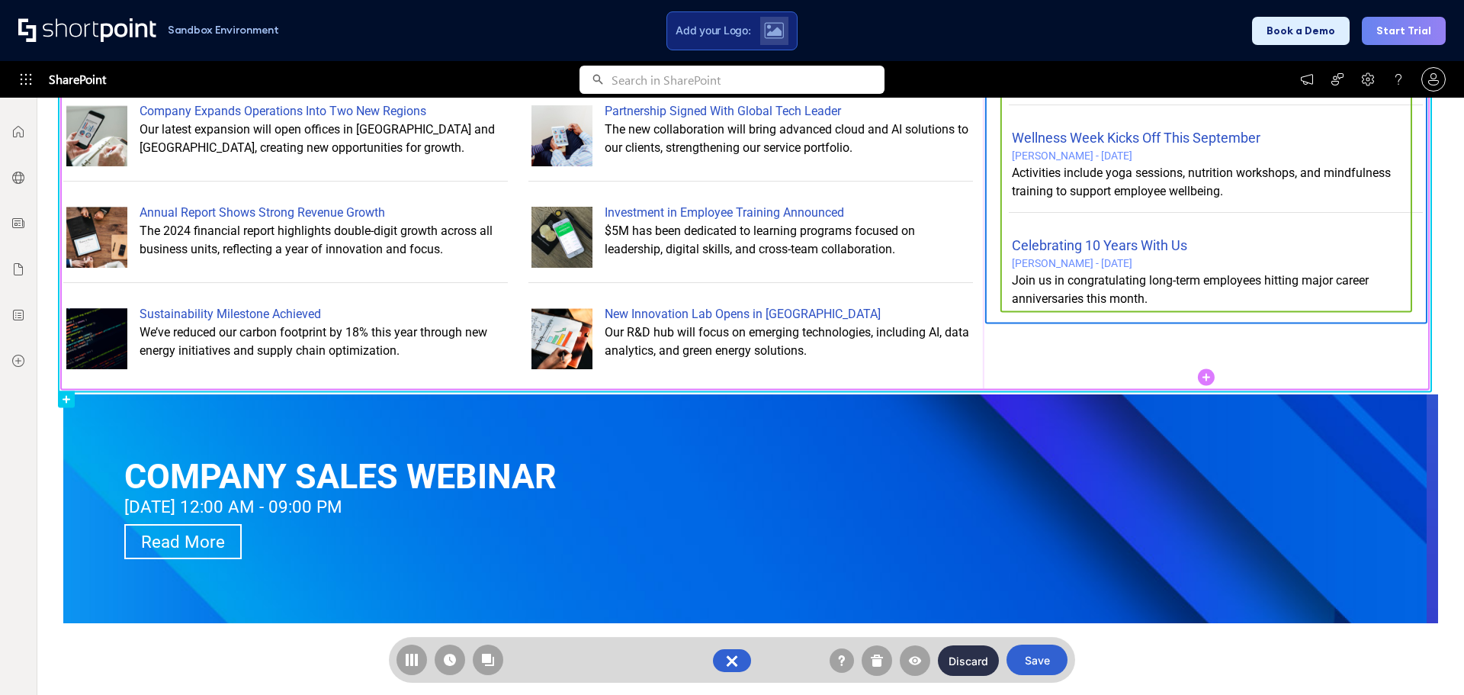
scroll to position [923, 0]
